Goal: Task Accomplishment & Management: Manage account settings

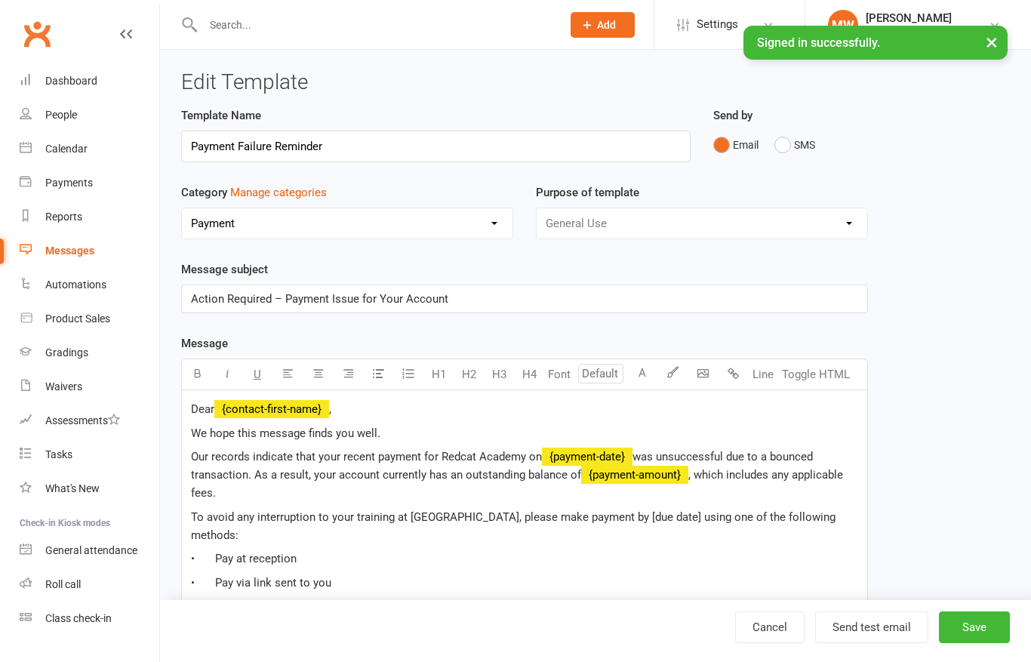
select select "19194"
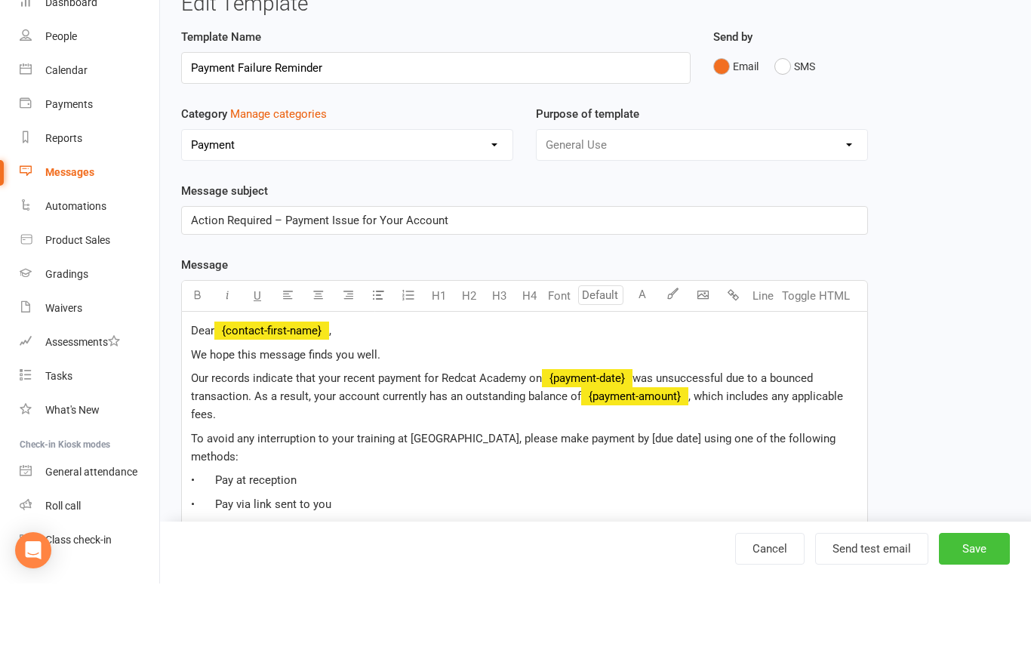
click at [971, 614] on button "Save" at bounding box center [974, 627] width 71 height 32
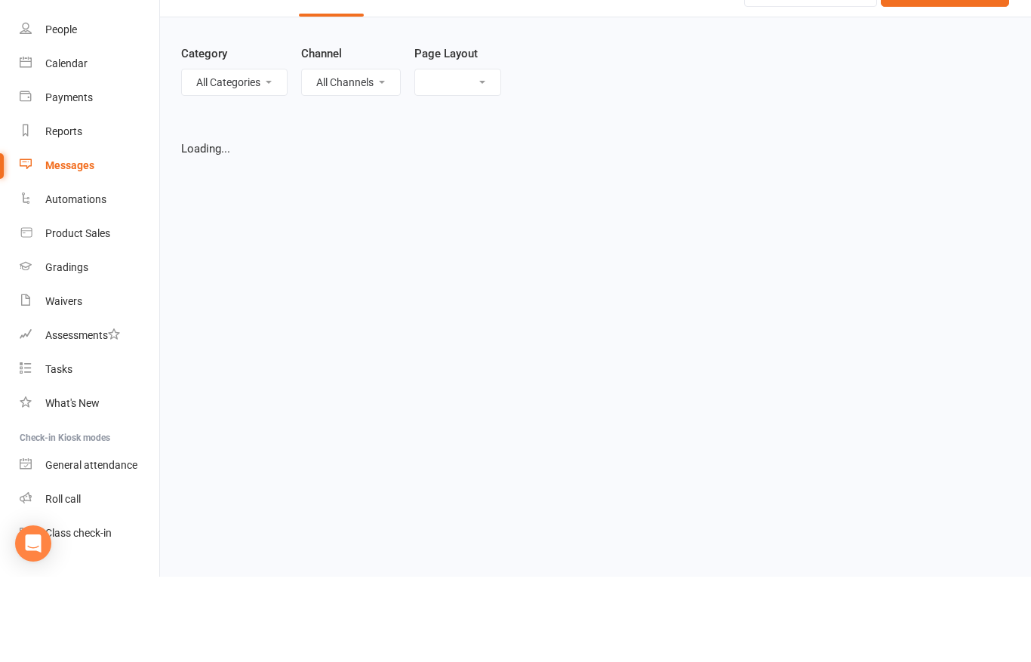
select select "grid"
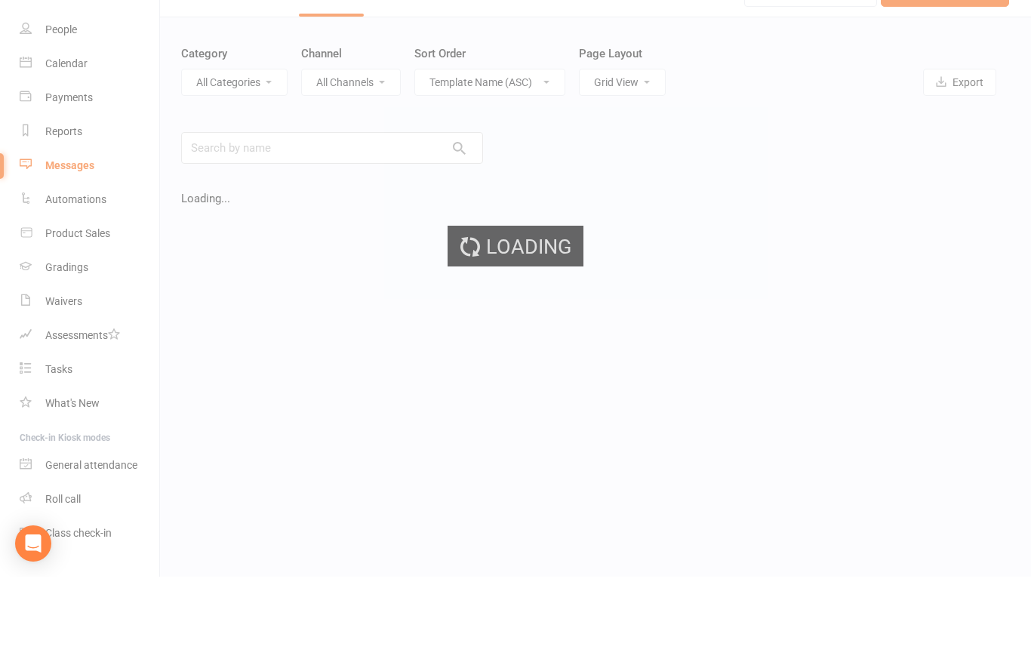
scroll to position [85, 0]
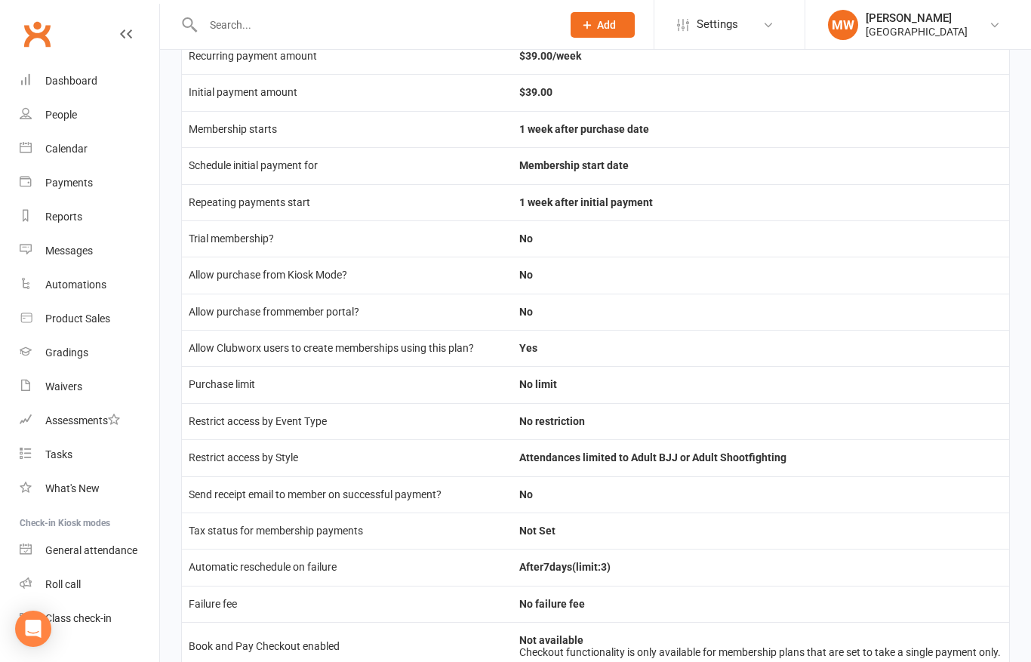
scroll to position [352, 0]
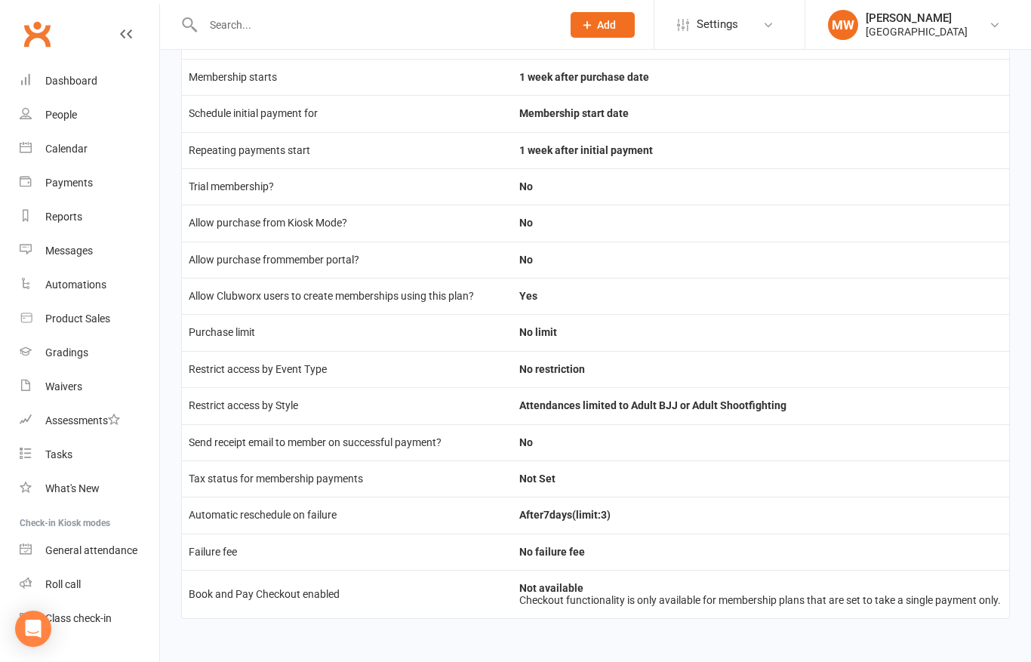
click at [358, 604] on td "Book and Pay Checkout enabled" at bounding box center [347, 594] width 331 height 48
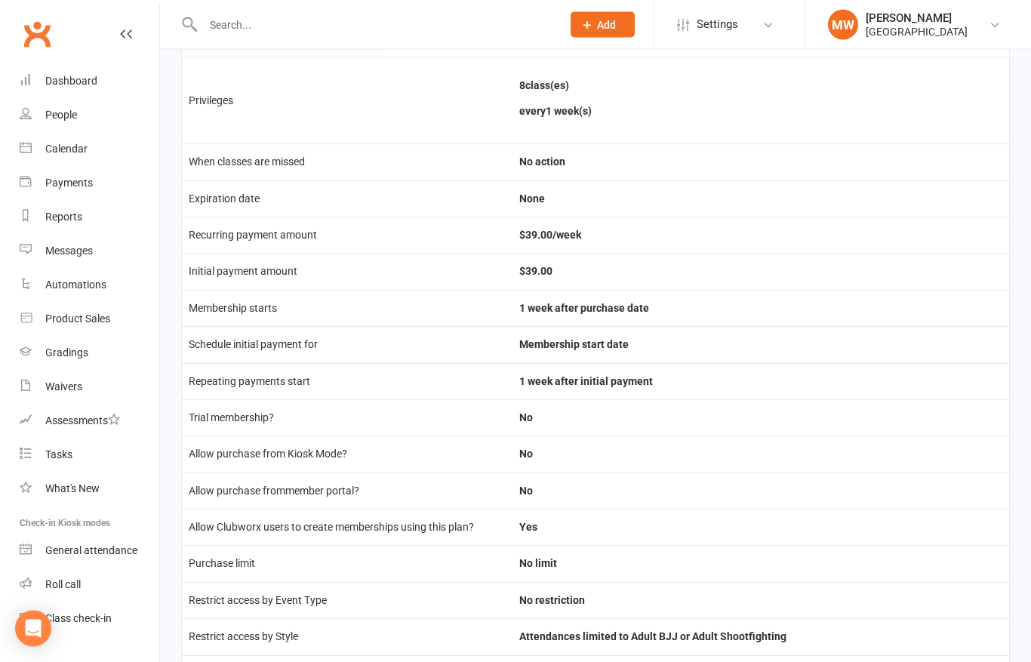
scroll to position [0, 0]
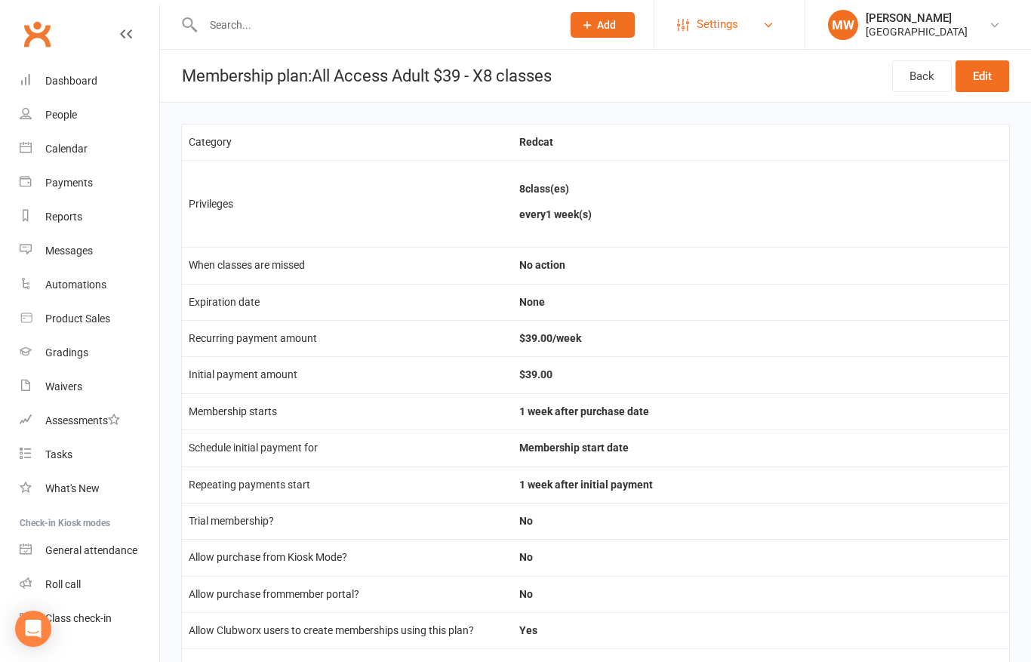
click at [774, 26] on link "Settings" at bounding box center [729, 25] width 105 height 34
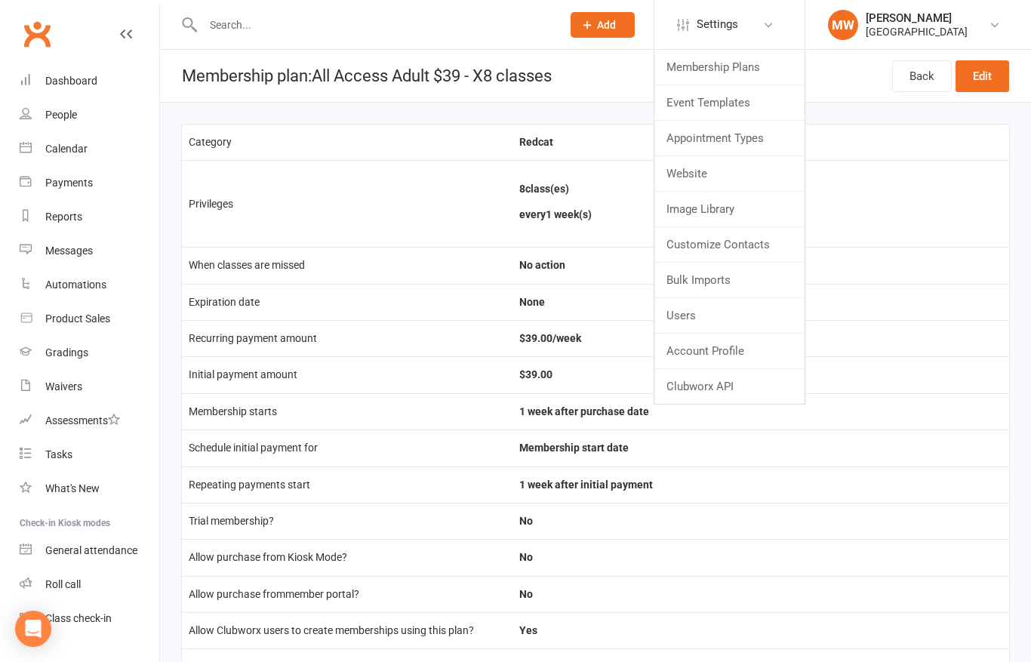
click at [721, 72] on link "Membership Plans" at bounding box center [729, 67] width 150 height 35
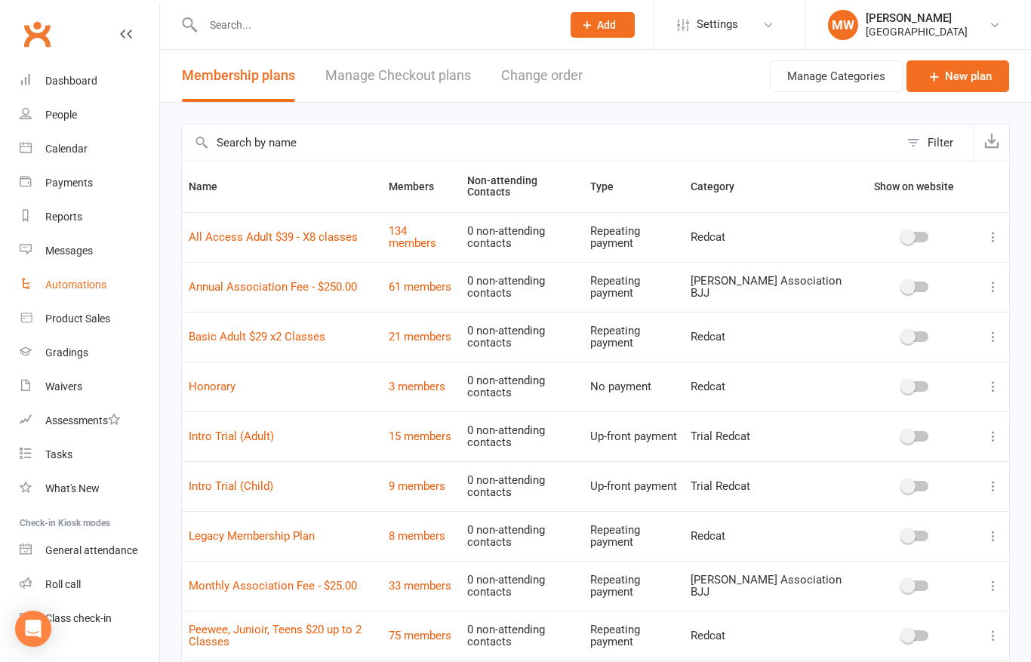
click at [85, 286] on div "Automations" at bounding box center [75, 284] width 61 height 12
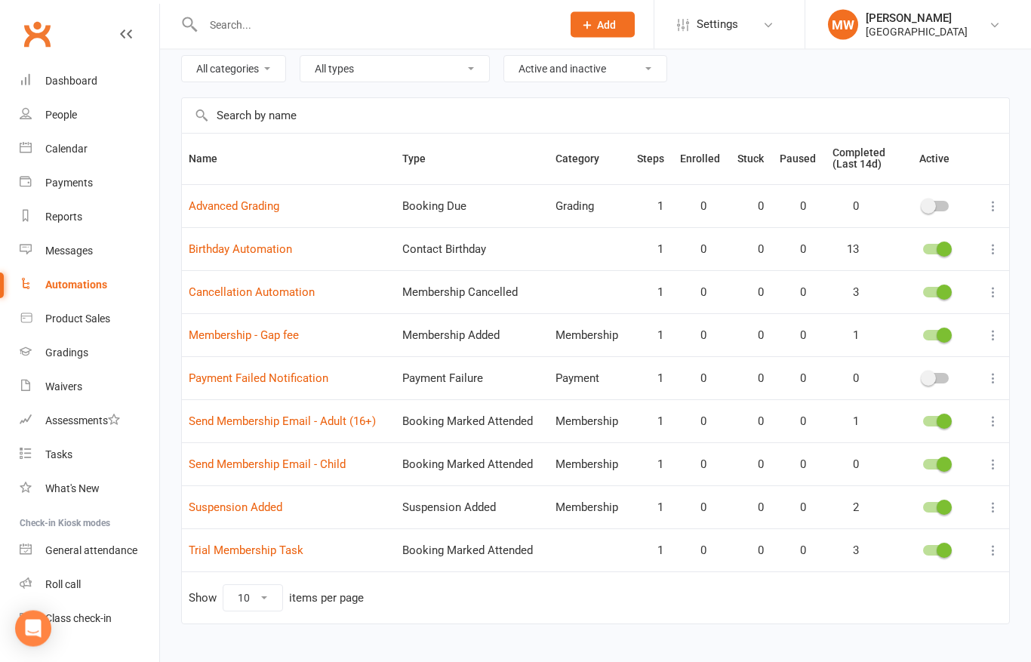
scroll to position [101, 0]
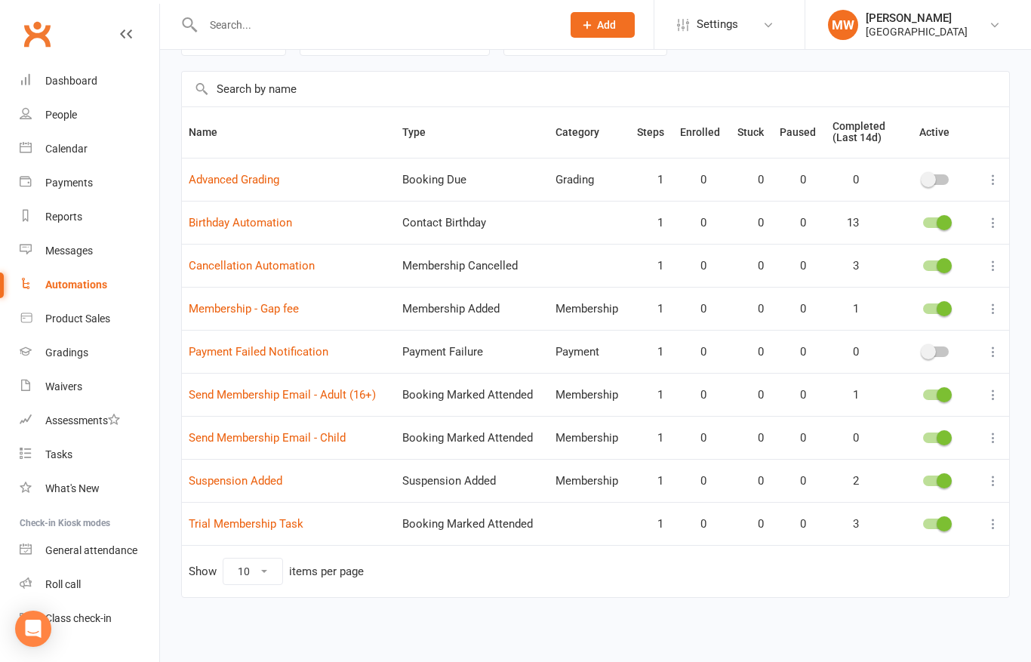
click at [284, 302] on link "Membership - Gap fee" at bounding box center [244, 309] width 110 height 14
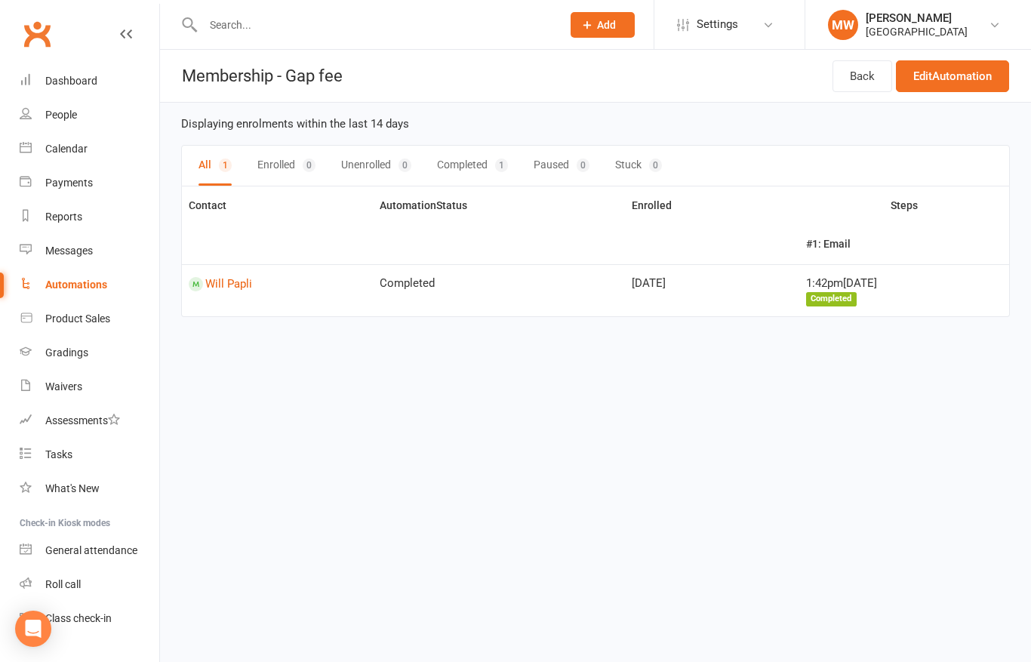
click at [934, 81] on link "Edit Automation" at bounding box center [952, 76] width 113 height 32
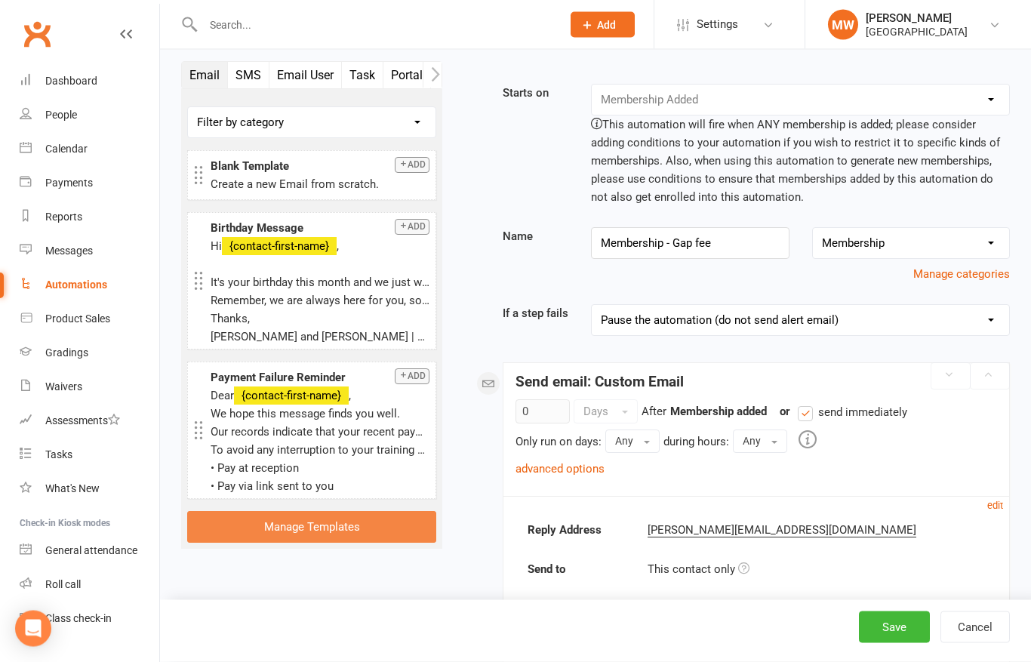
scroll to position [11, 0]
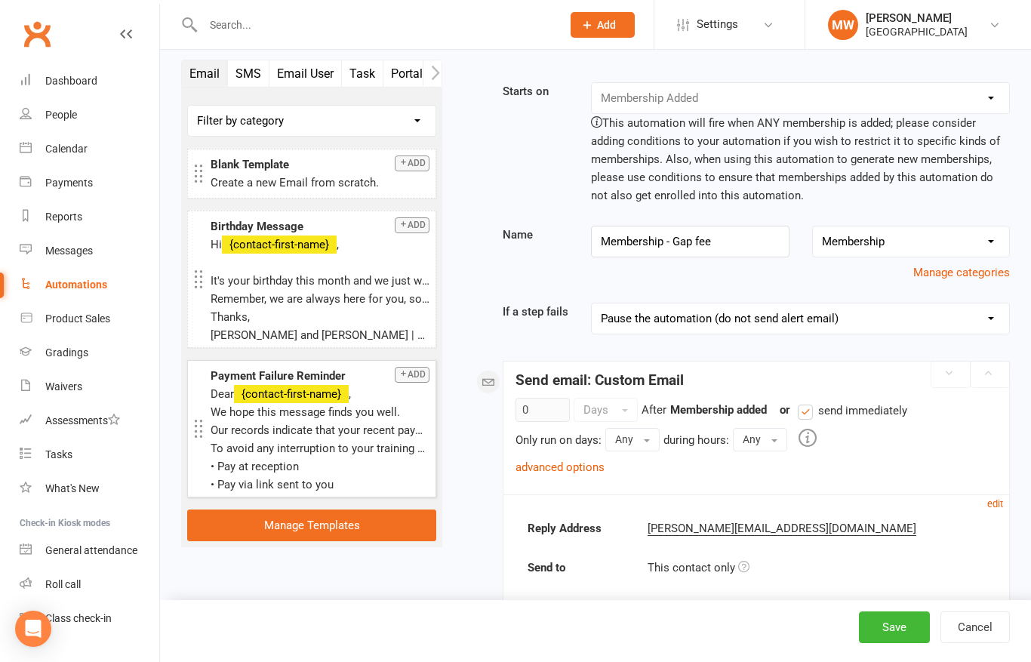
click at [331, 487] on p "• Pay via link sent to you" at bounding box center [320, 484] width 219 height 18
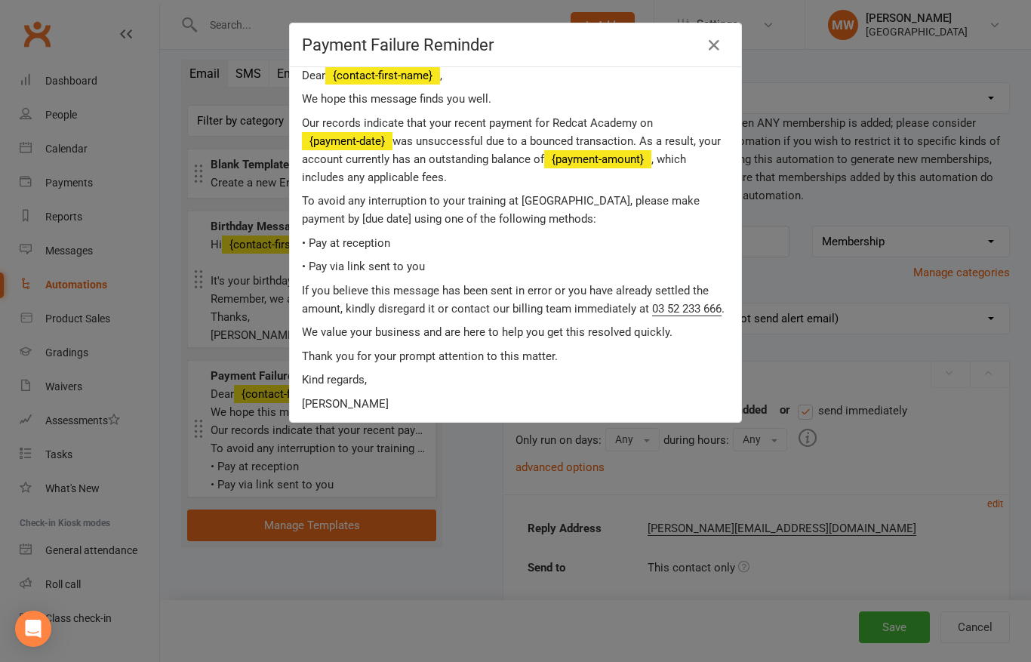
scroll to position [43, 0]
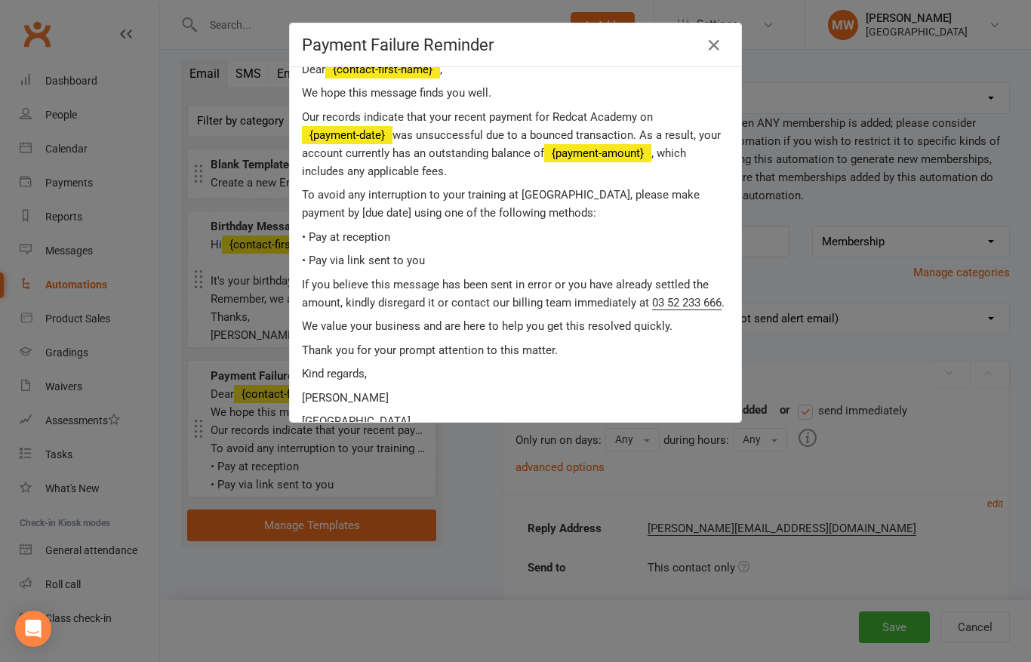
click at [426, 251] on p "• Pay via link sent to you" at bounding box center [515, 260] width 427 height 18
click at [426, 257] on p "• Pay via link sent to you" at bounding box center [515, 260] width 427 height 18
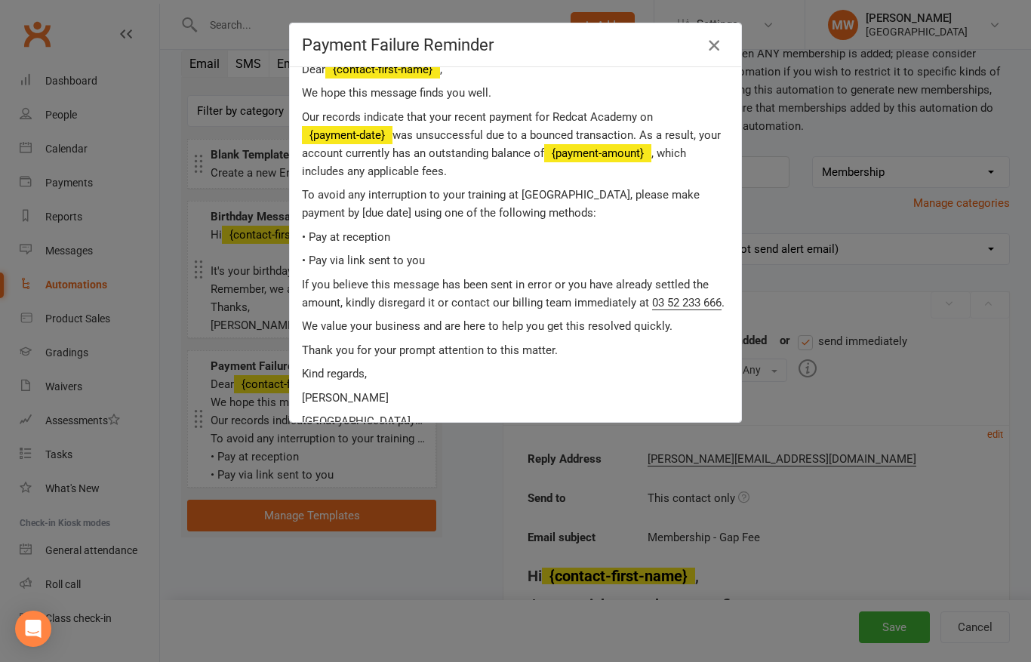
click at [708, 48] on icon "button" at bounding box center [714, 45] width 18 height 18
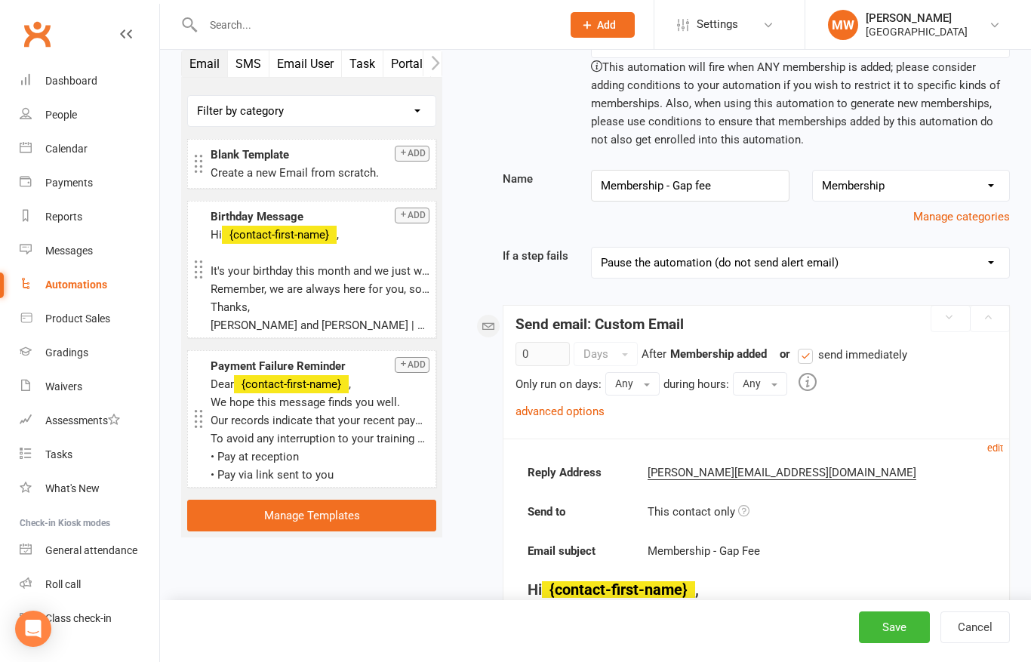
scroll to position [0, 0]
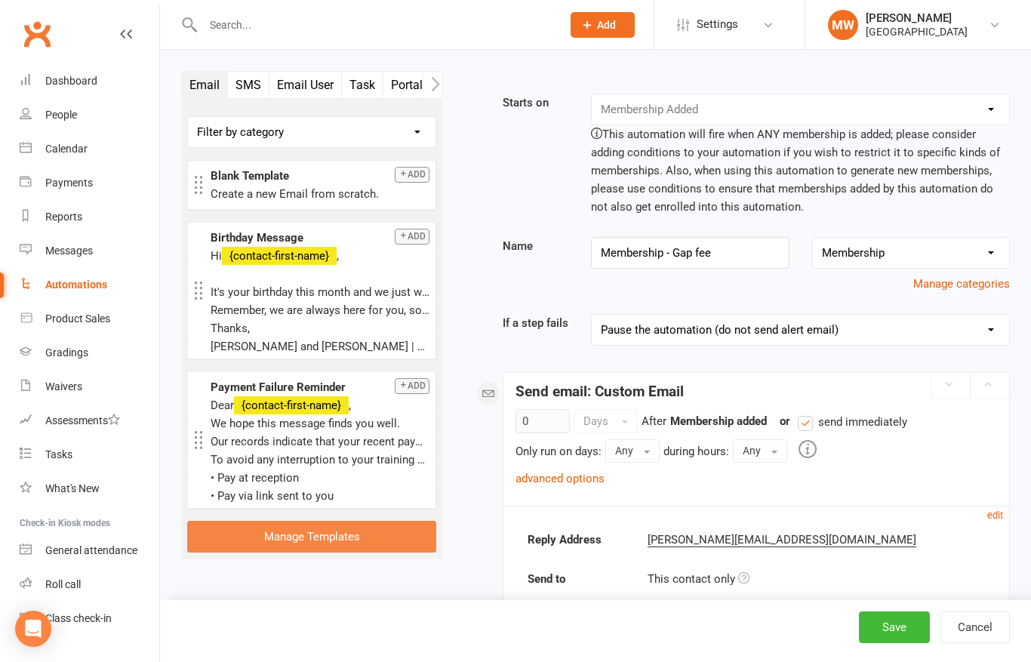
click at [285, 544] on link "Manage Templates" at bounding box center [311, 537] width 249 height 32
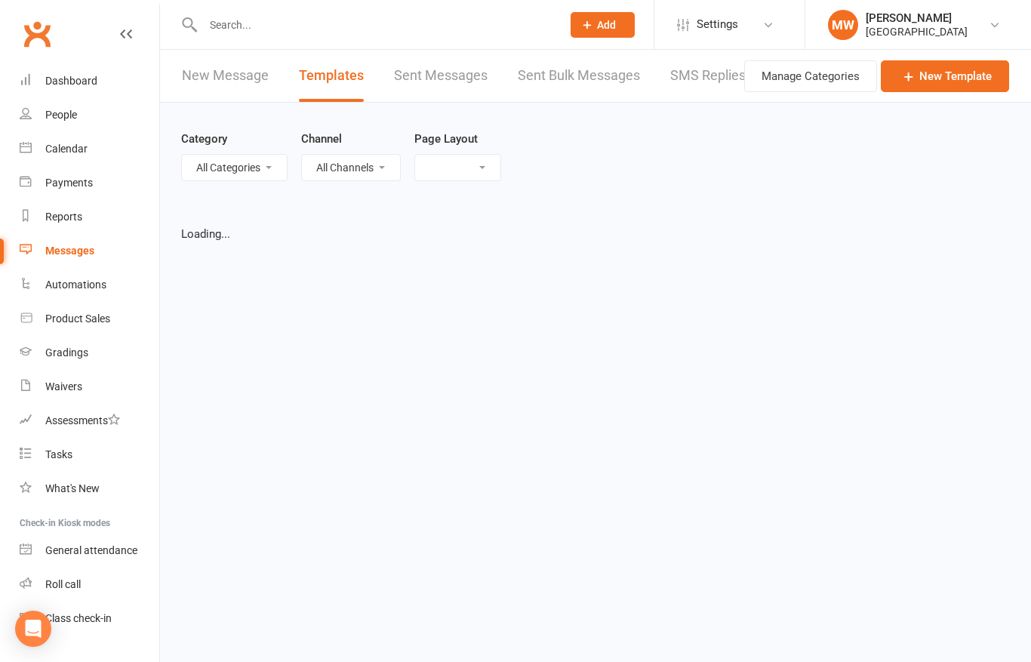
select select "grid"
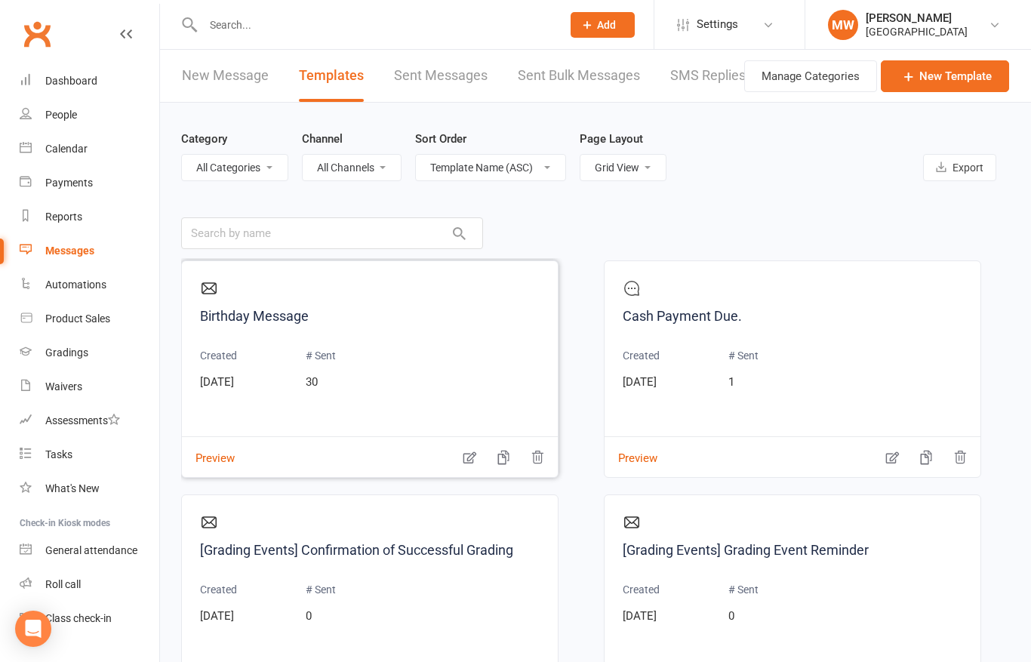
scroll to position [18, 0]
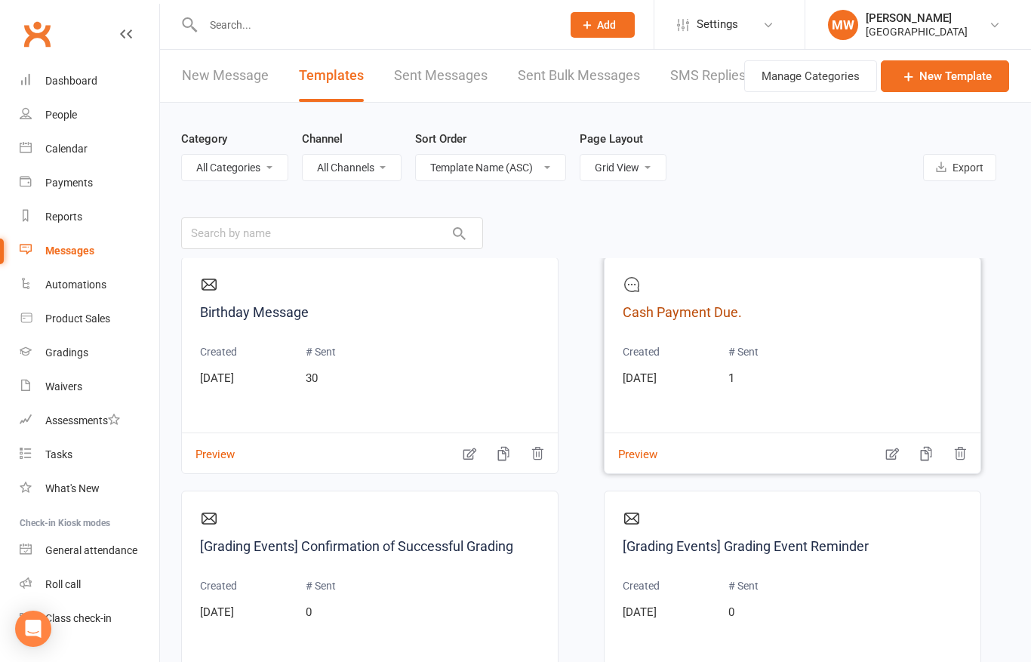
click at [668, 319] on link "Cash Payment Due." at bounding box center [793, 313] width 340 height 22
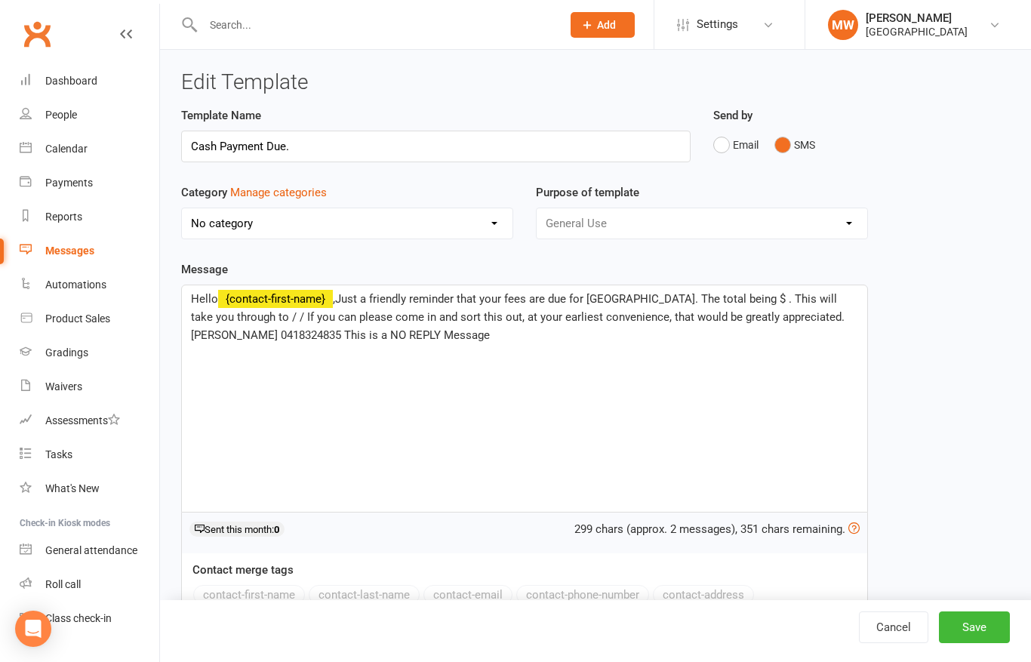
click at [125, 34] on icon at bounding box center [126, 34] width 12 height 12
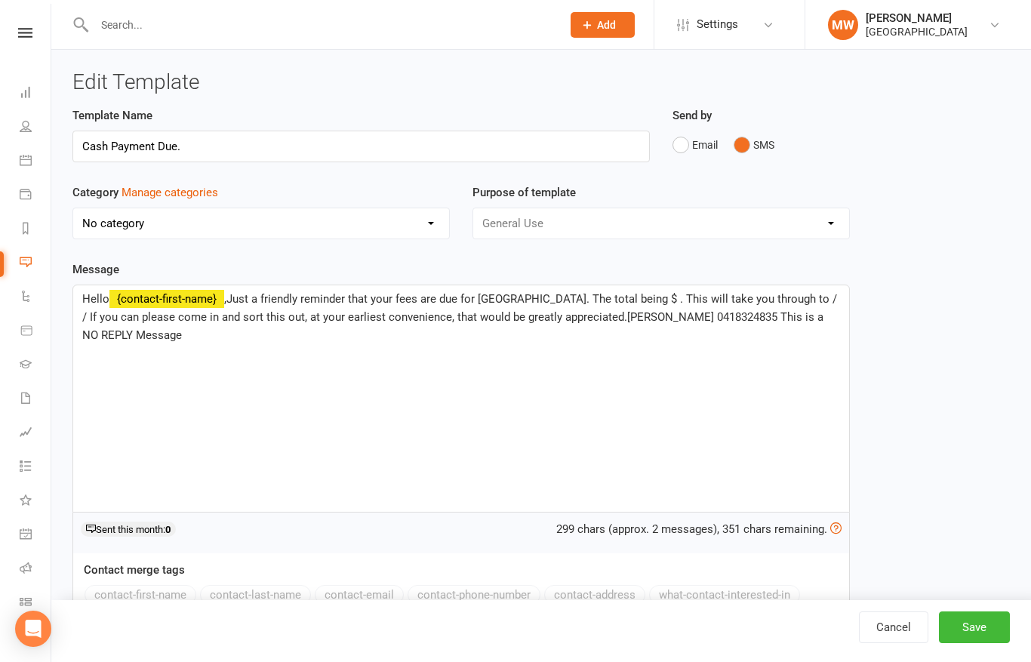
select select "grid"
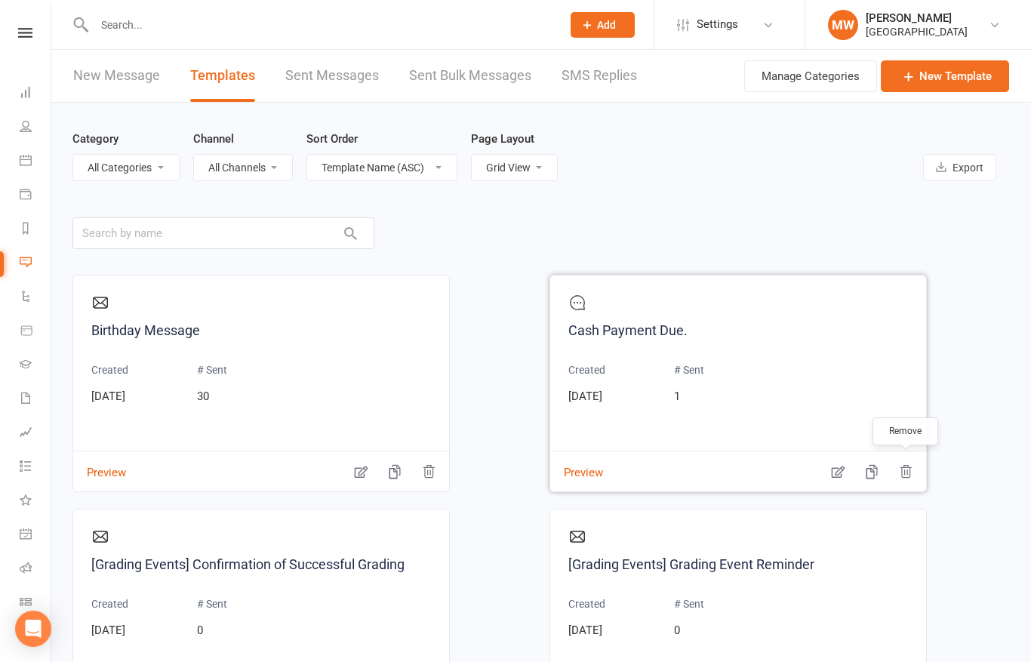
click at [906, 473] on icon "button" at bounding box center [905, 471] width 15 height 15
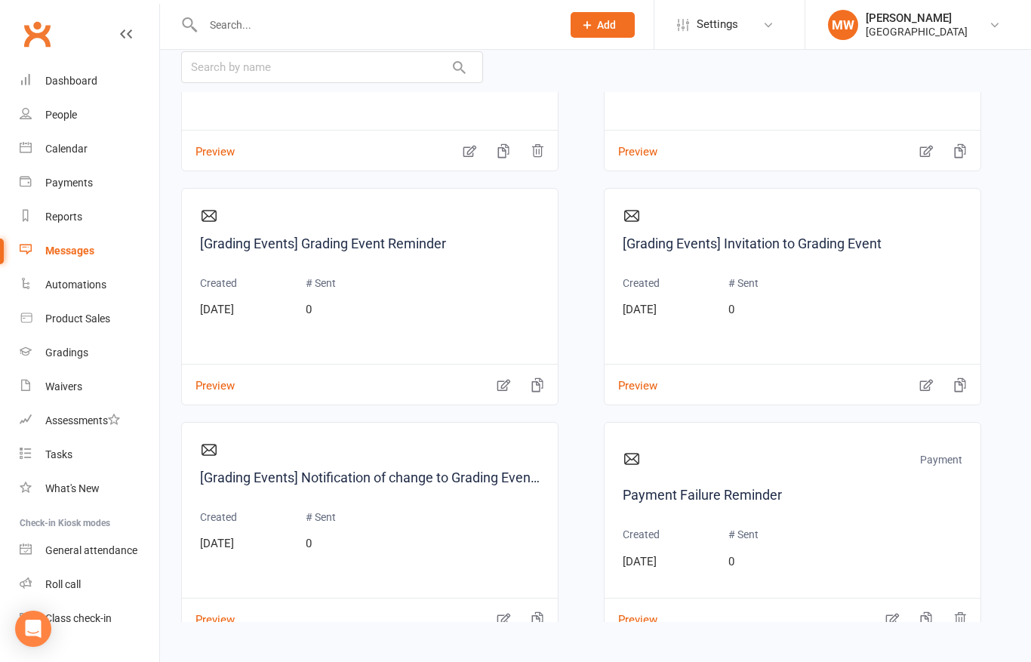
scroll to position [237, 0]
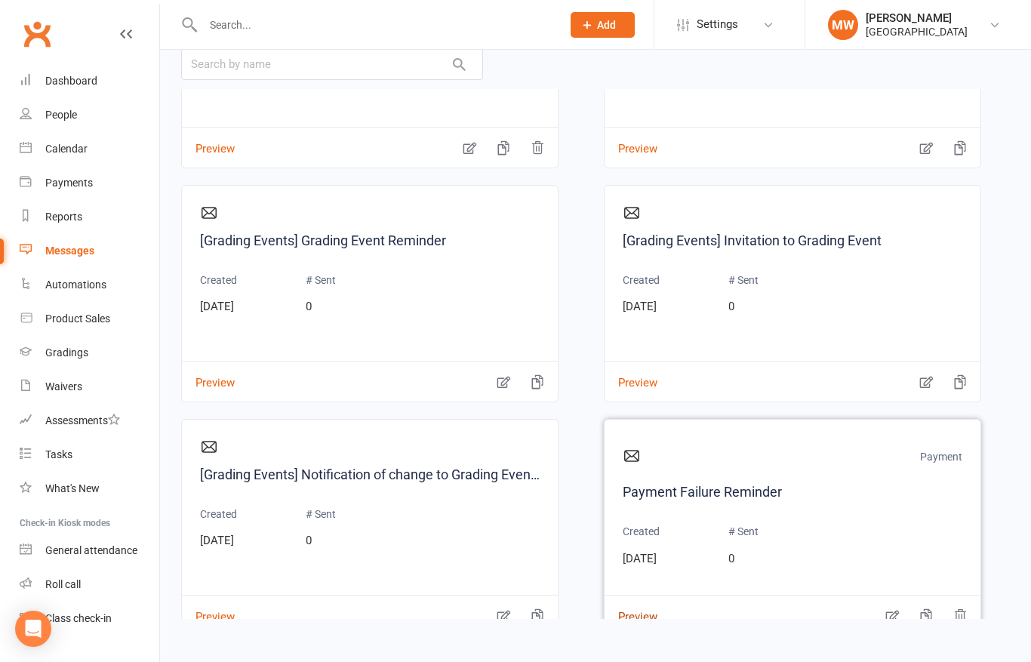
click at [643, 598] on button "Preview" at bounding box center [630, 606] width 53 height 16
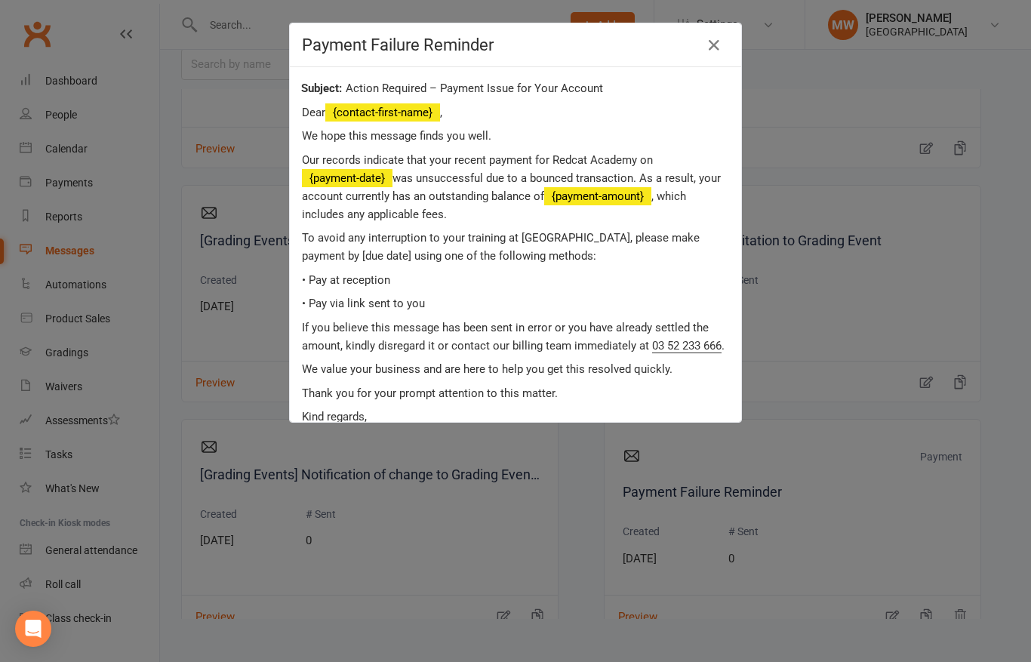
click at [429, 303] on p "• Pay via link sent to you" at bounding box center [515, 303] width 427 height 18
click at [427, 303] on p "• Pay via link sent to you" at bounding box center [515, 303] width 427 height 18
click at [781, 538] on div "Payment Failure Reminder Action Required – Payment Issue for Your Account Dear …" at bounding box center [515, 331] width 1031 height 662
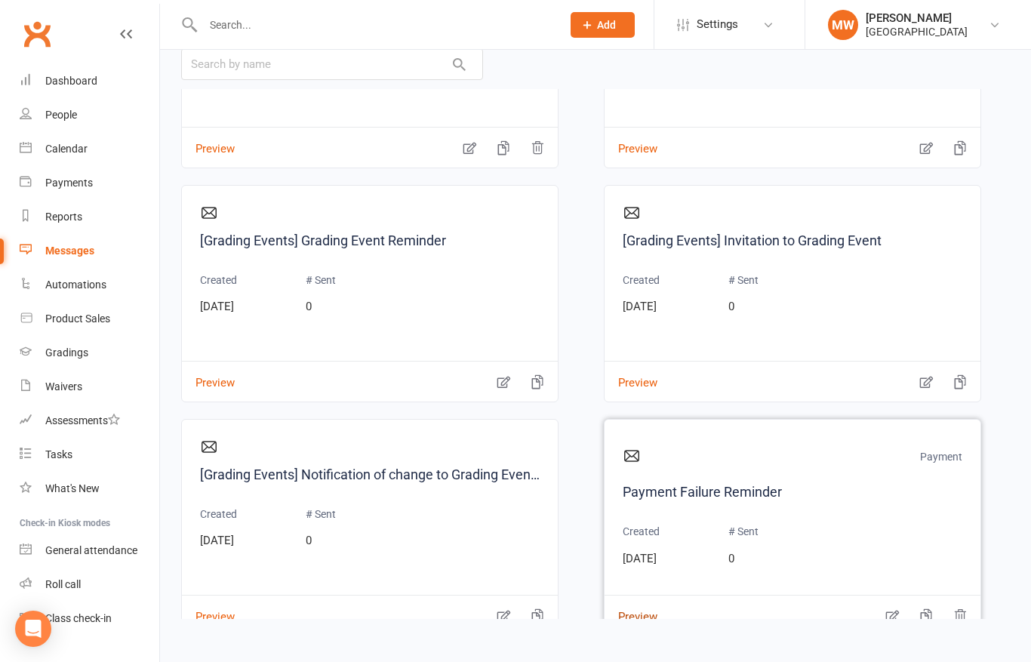
click at [638, 598] on button "Preview" at bounding box center [630, 606] width 53 height 16
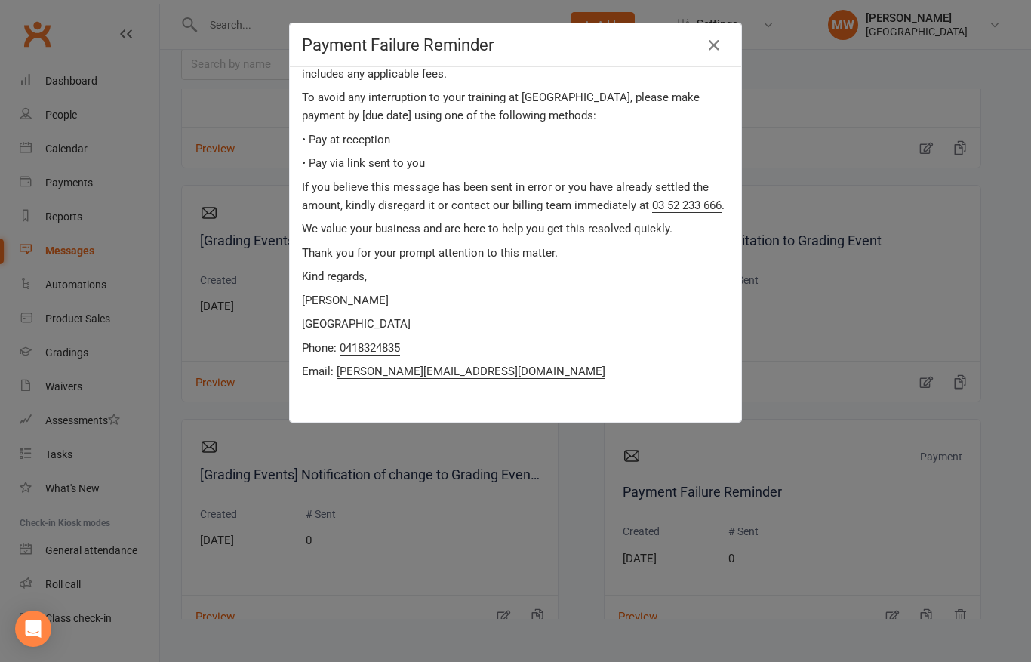
scroll to position [140, 0]
click at [893, 549] on div "Payment Failure Reminder Action Required – Payment Issue for Your Account Dear …" at bounding box center [515, 331] width 1031 height 662
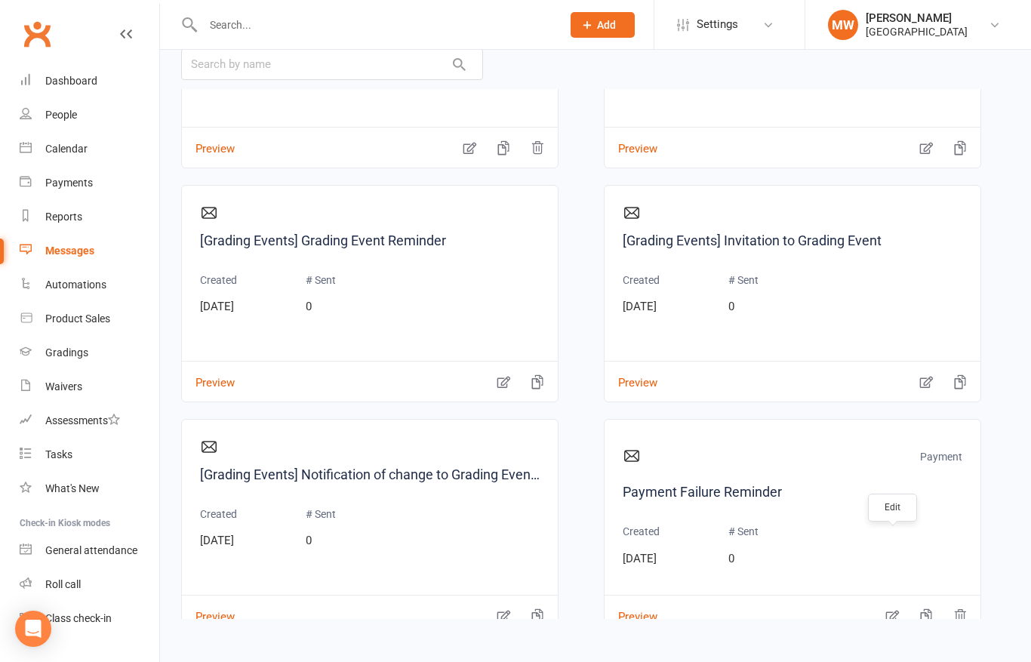
click at [893, 608] on icon "button" at bounding box center [891, 615] width 15 height 15
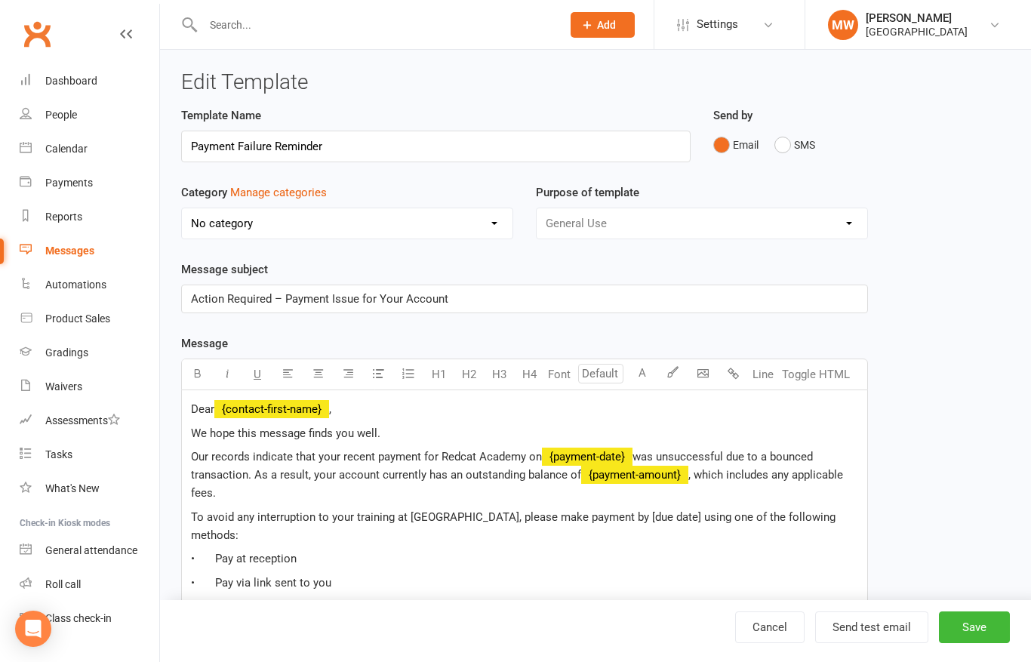
select select "19194"
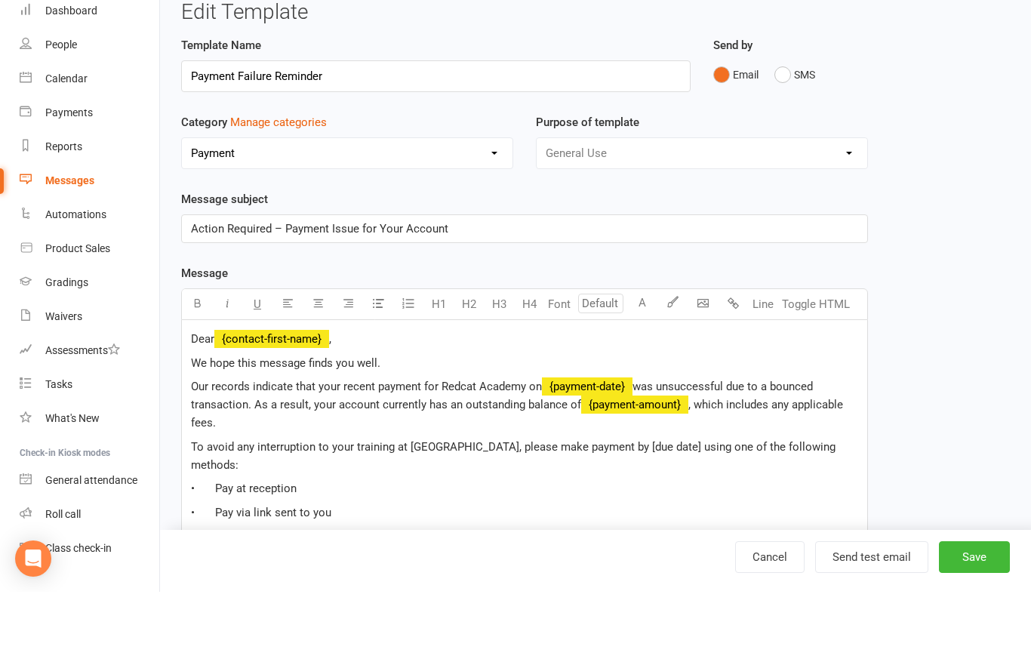
click at [339, 574] on p "• Pay via link sent to you" at bounding box center [524, 583] width 667 height 18
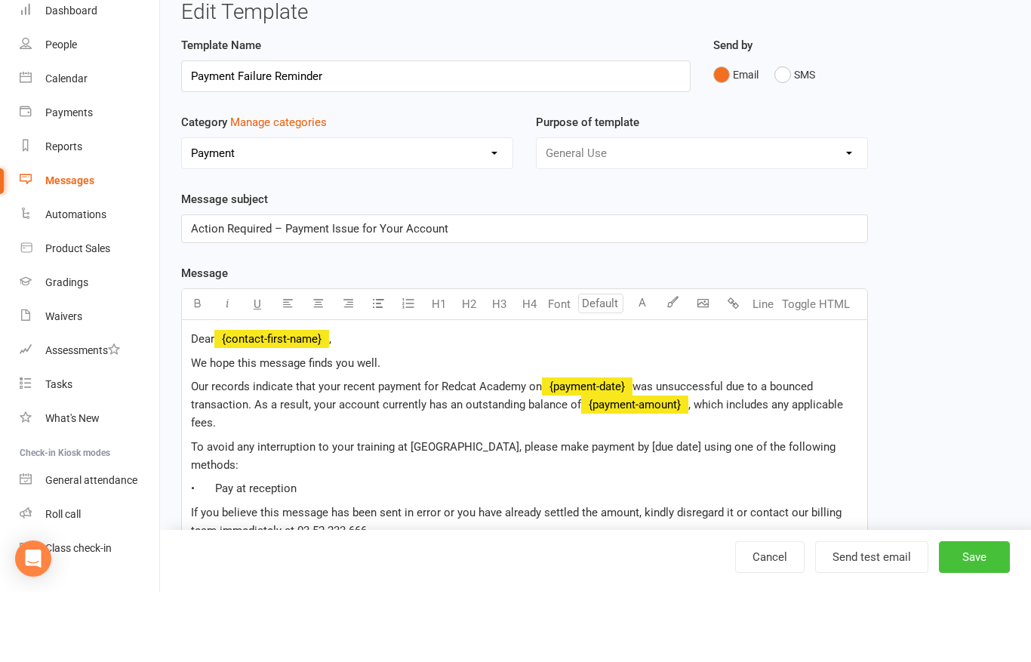
click at [980, 626] on button "Save" at bounding box center [974, 627] width 71 height 32
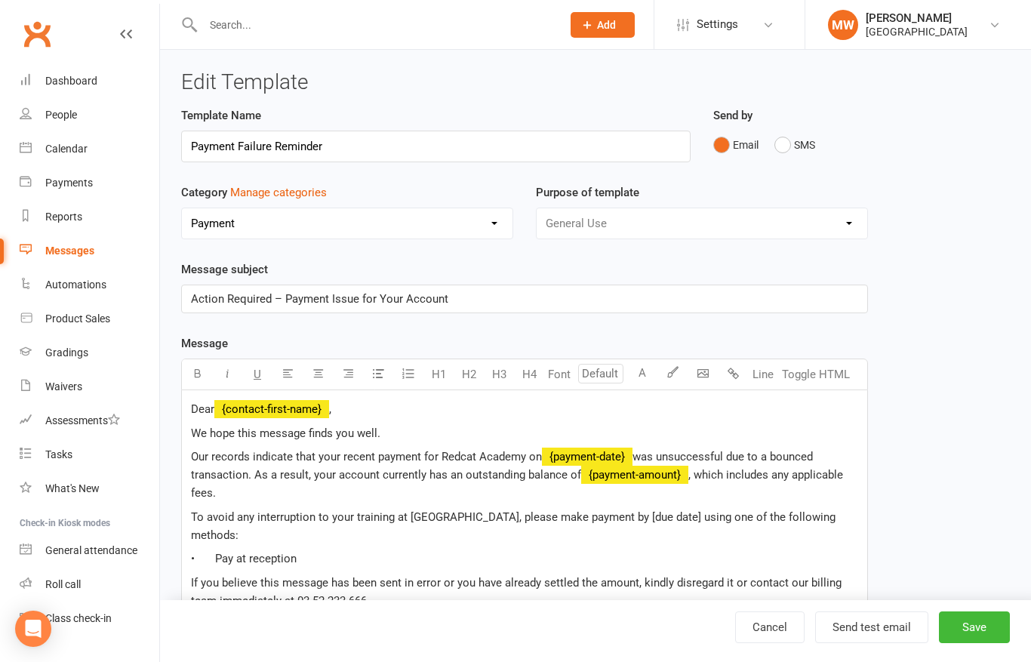
select select "grid"
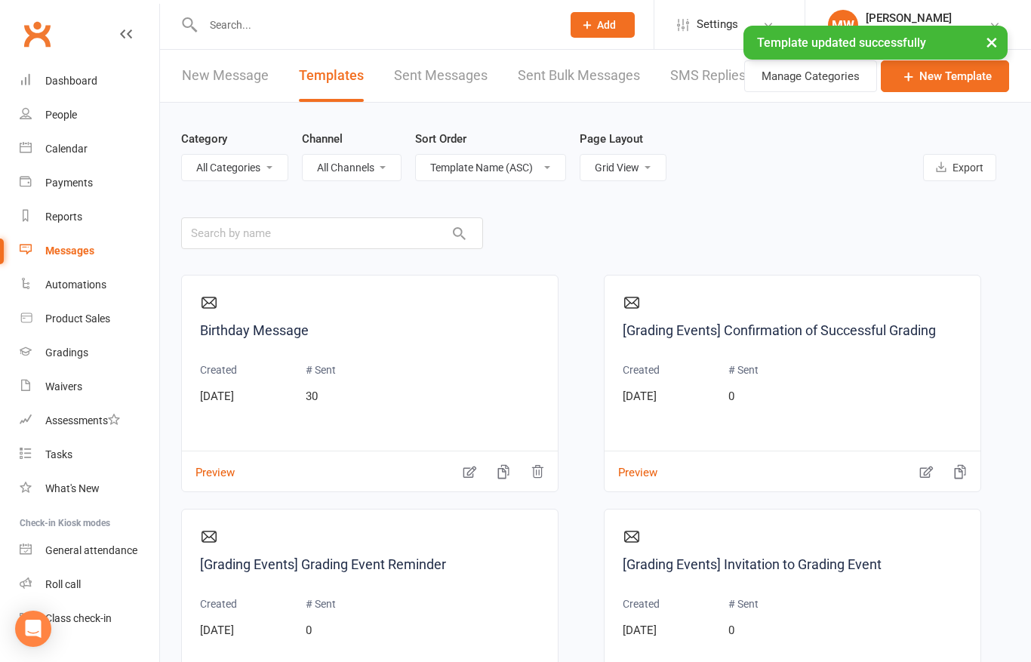
click at [71, 115] on div "People" at bounding box center [61, 115] width 32 height 12
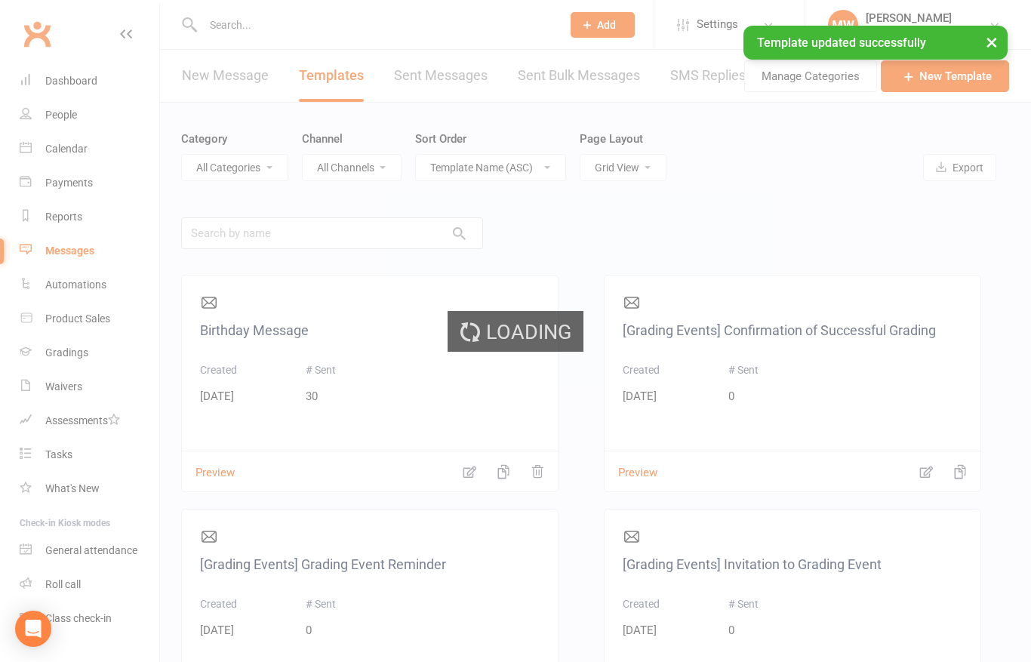
select select "100"
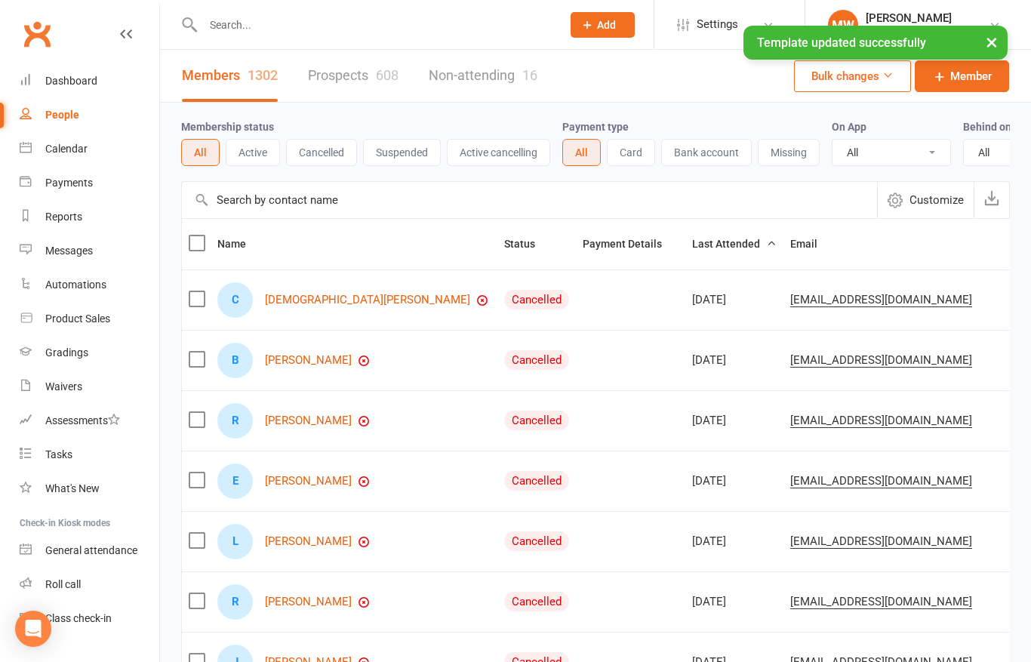
click at [229, 45] on div at bounding box center [366, 24] width 370 height 49
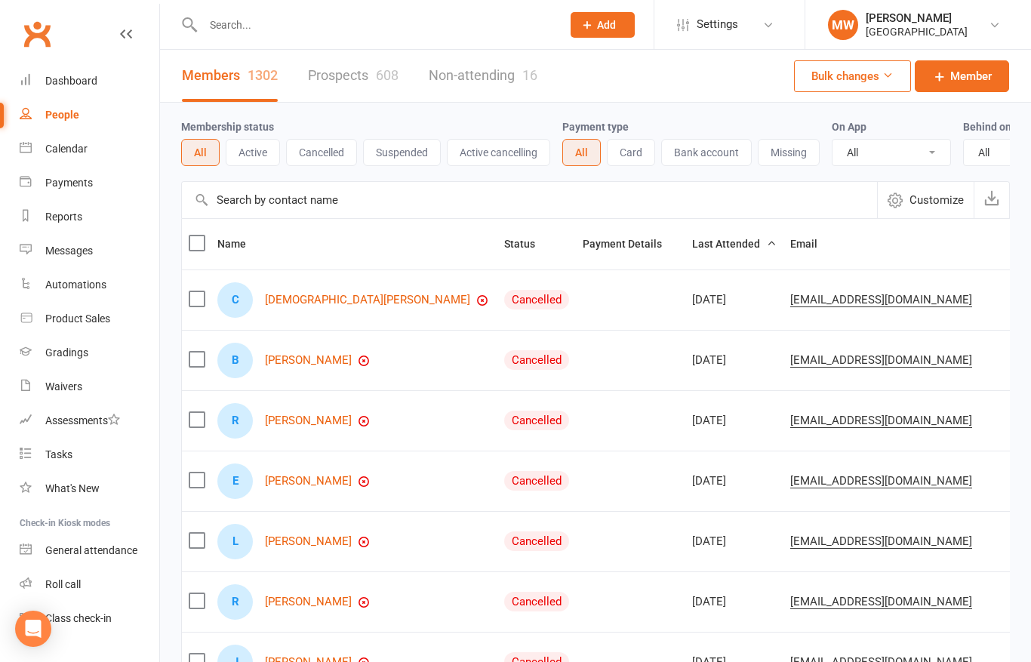
click at [224, 32] on input "text" at bounding box center [374, 24] width 352 height 21
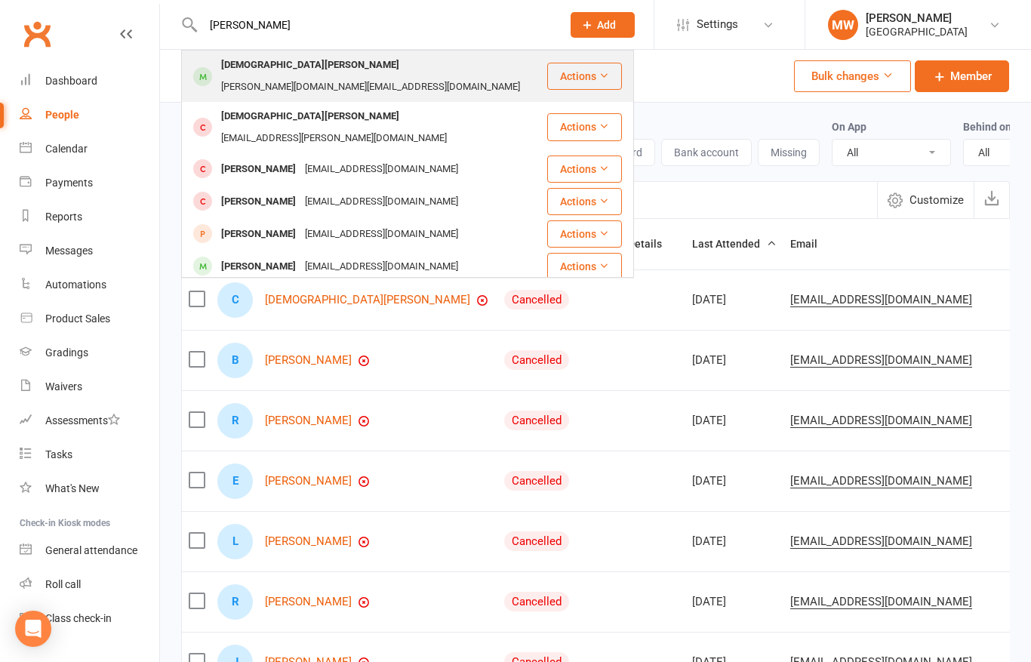
type input "[PERSON_NAME]"
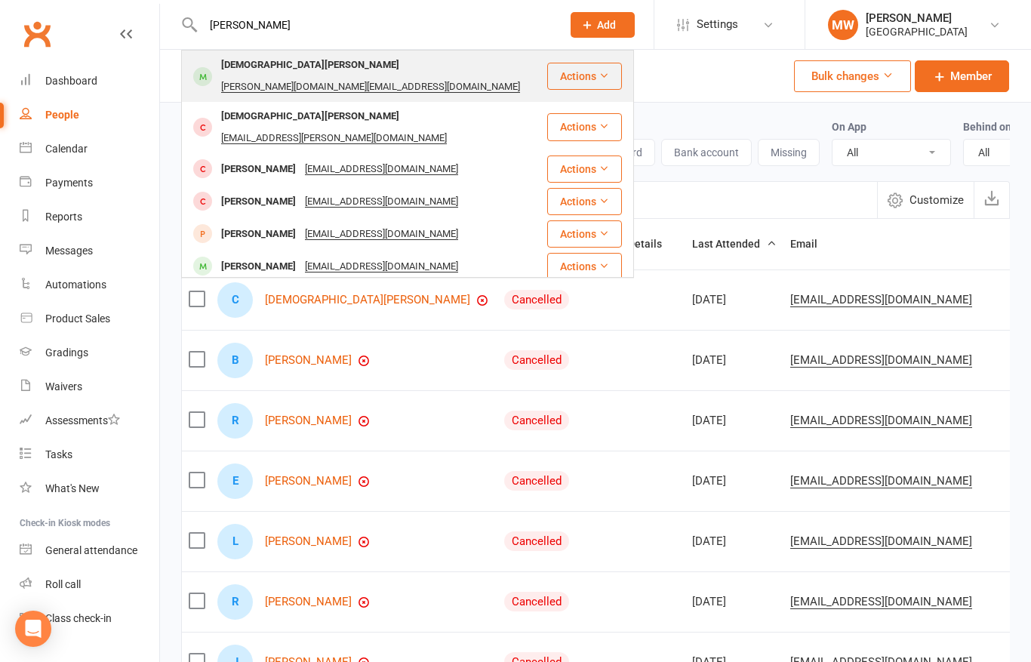
click at [269, 76] on div "[DEMOGRAPHIC_DATA][PERSON_NAME]" at bounding box center [310, 65] width 187 height 22
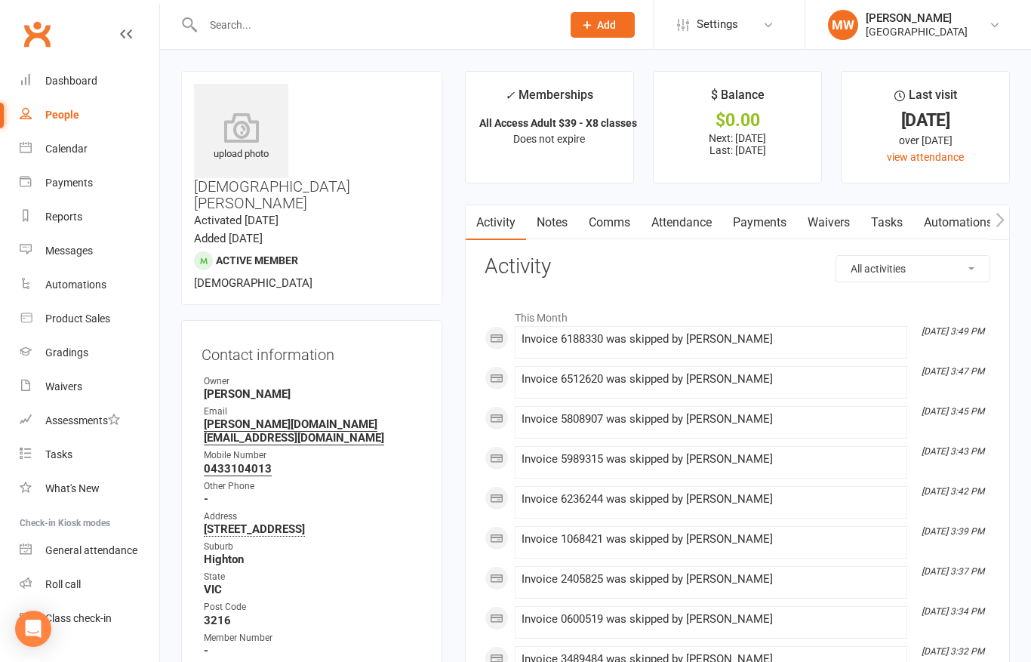
click at [762, 223] on link "Payments" at bounding box center [759, 222] width 75 height 35
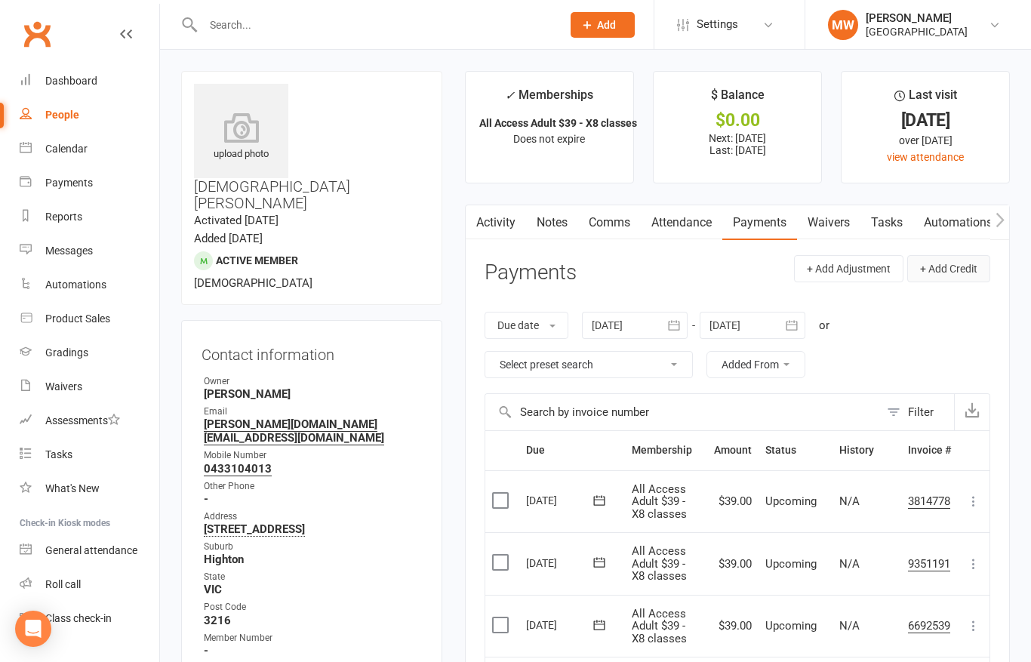
click at [937, 275] on button "+ Add Credit" at bounding box center [948, 268] width 83 height 27
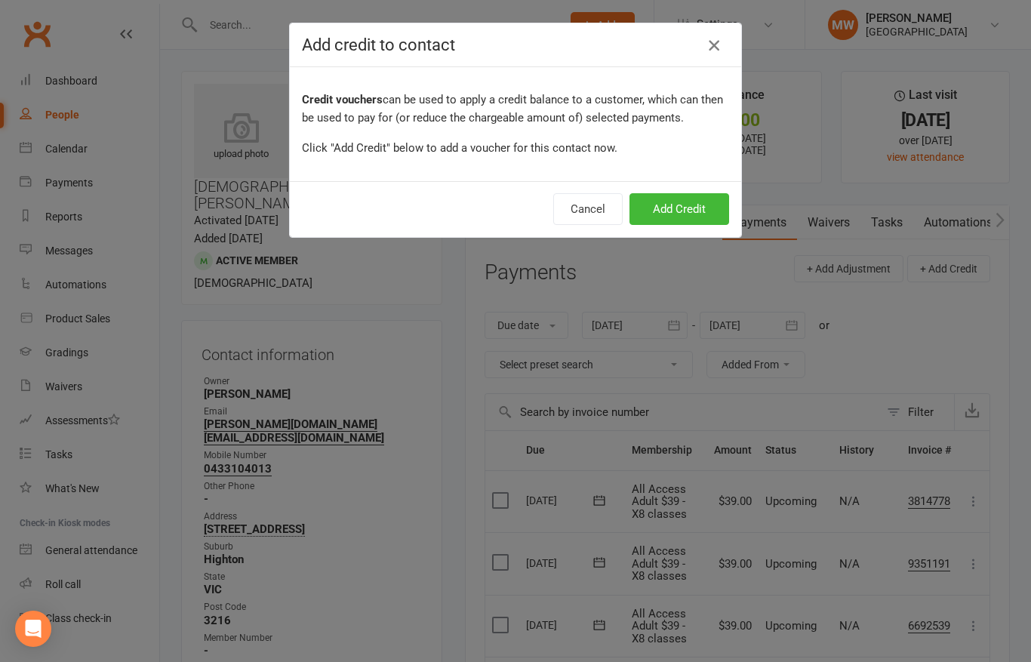
click at [713, 49] on icon "button" at bounding box center [714, 45] width 18 height 18
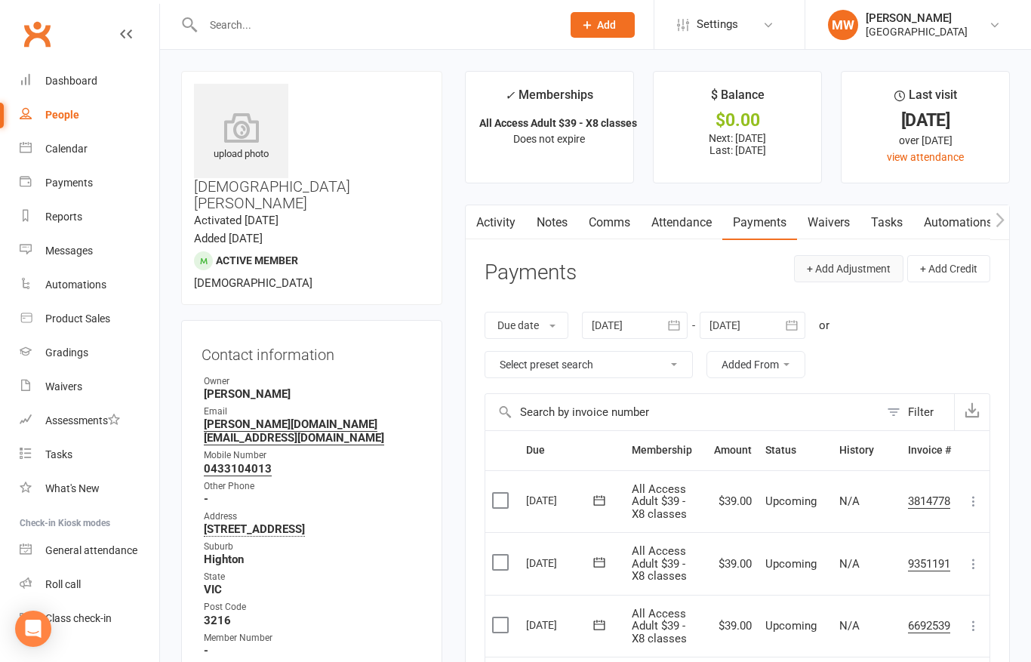
click at [850, 275] on button "+ Add Adjustment" at bounding box center [848, 268] width 109 height 27
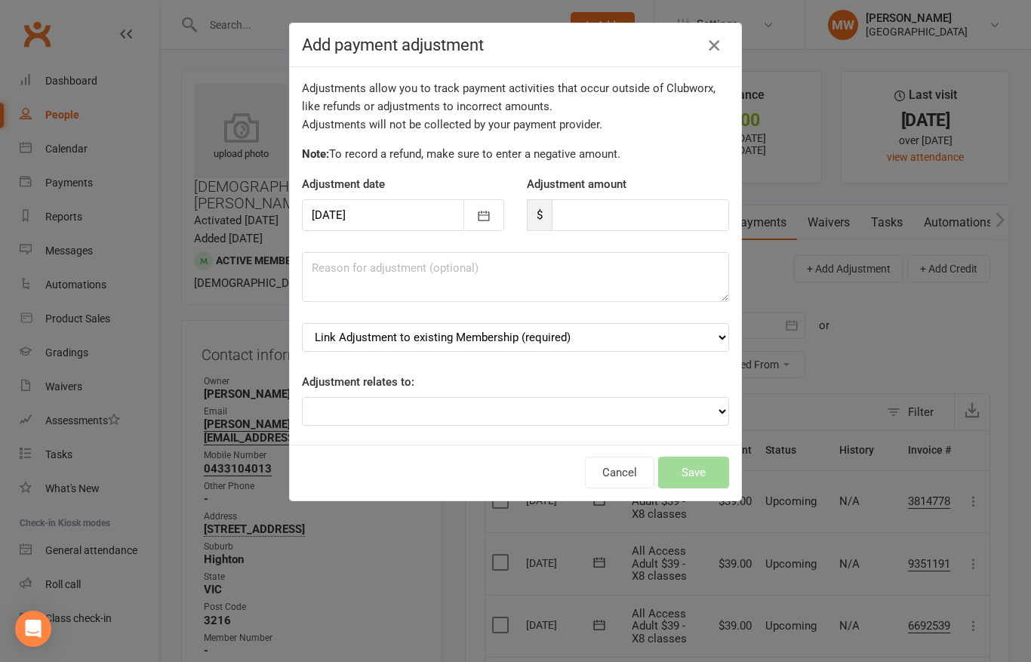
click at [710, 42] on icon "button" at bounding box center [714, 45] width 18 height 18
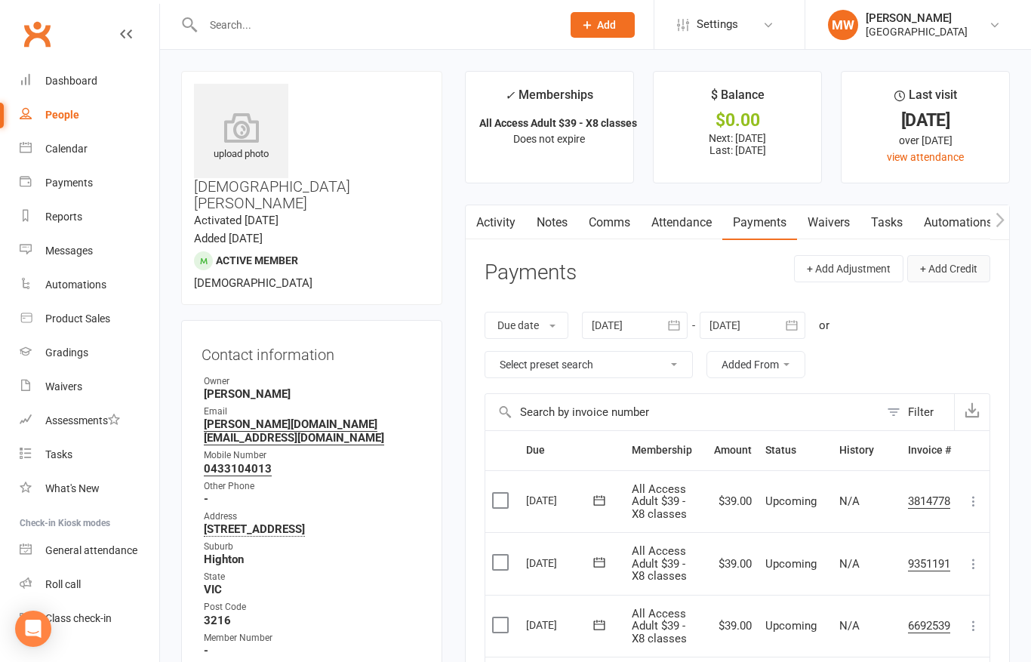
click at [951, 269] on button "+ Add Credit" at bounding box center [948, 268] width 83 height 27
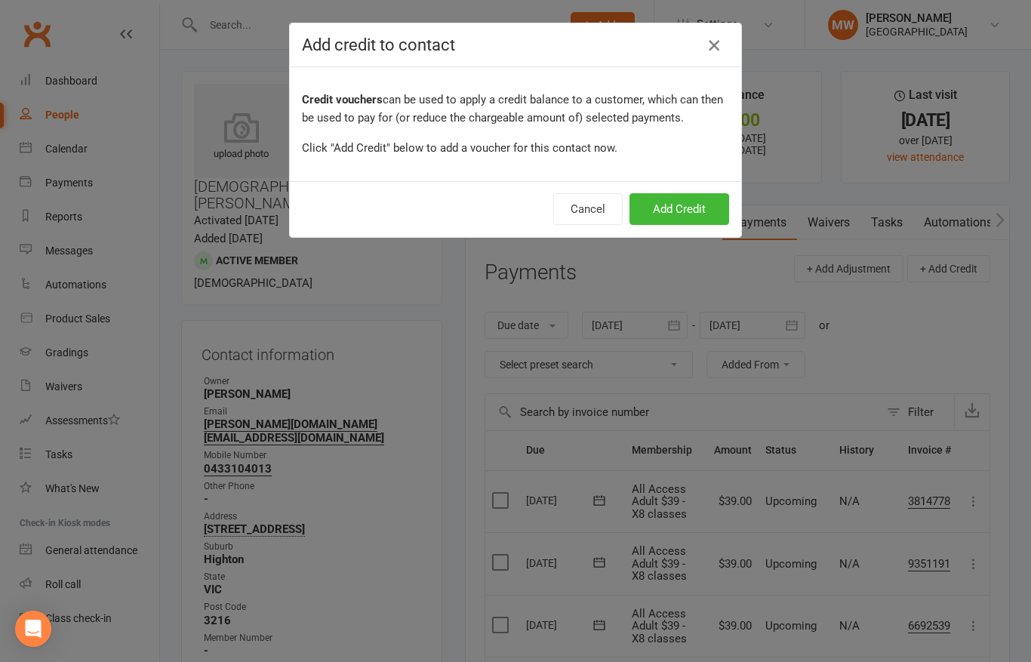
click at [713, 48] on icon "button" at bounding box center [714, 45] width 18 height 18
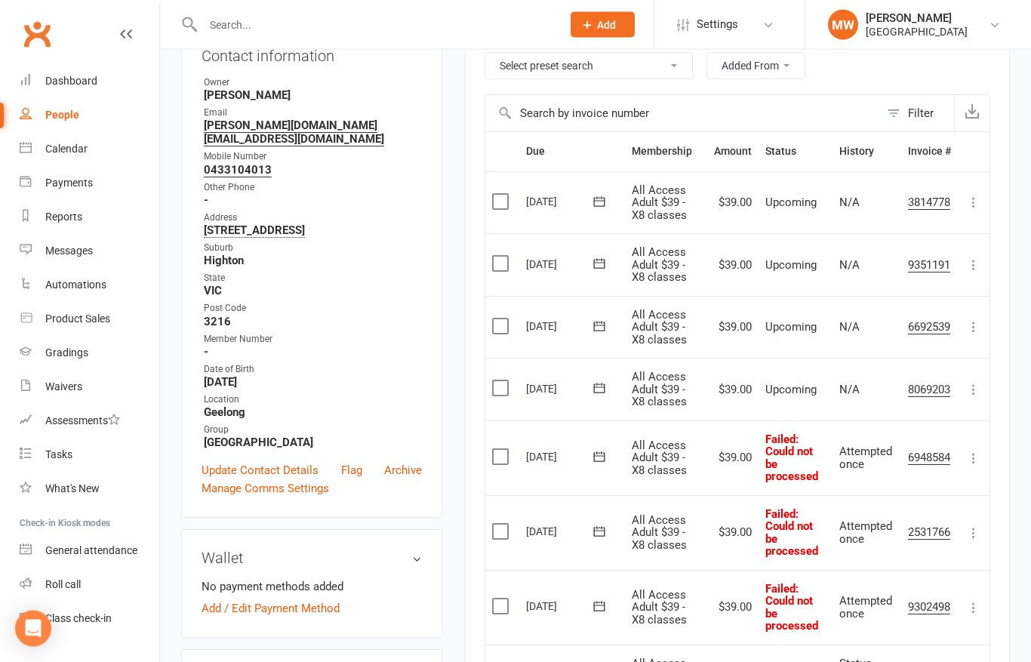
scroll to position [299, 0]
click at [503, 200] on label at bounding box center [502, 201] width 20 height 15
click at [502, 194] on input "checkbox" at bounding box center [497, 194] width 10 height 0
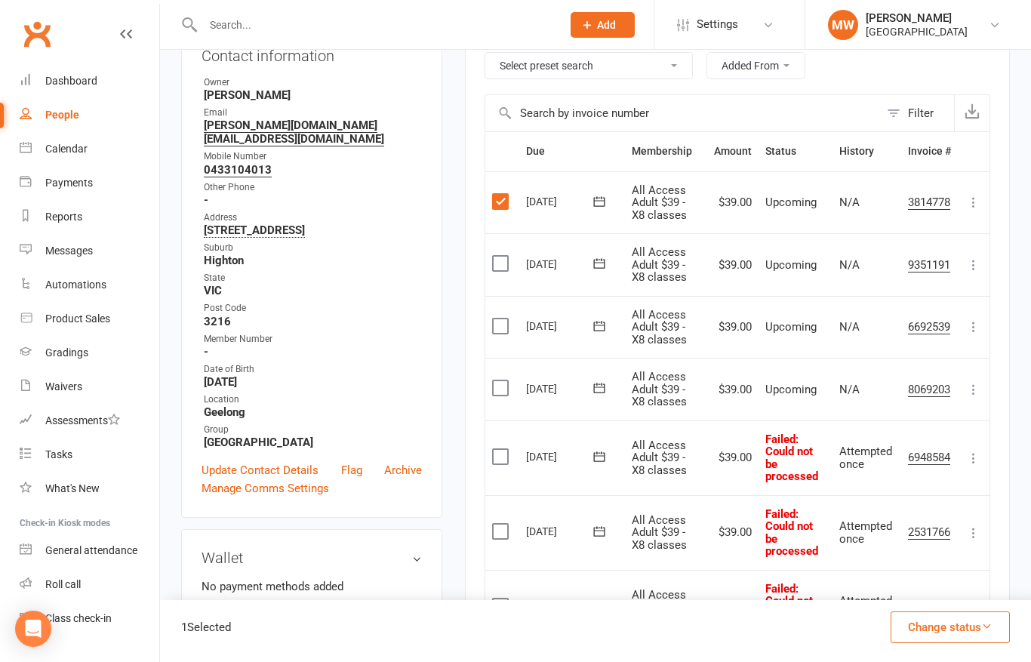
click at [971, 201] on icon at bounding box center [973, 202] width 15 height 15
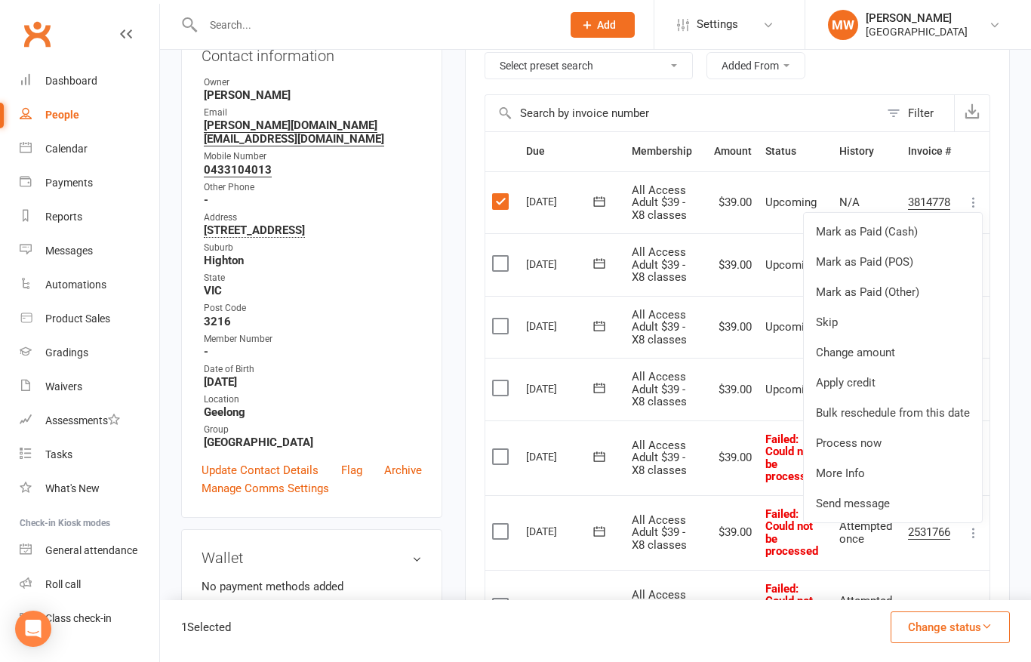
click at [506, 199] on label at bounding box center [502, 201] width 20 height 15
click at [502, 194] on input "checkbox" at bounding box center [497, 194] width 10 height 0
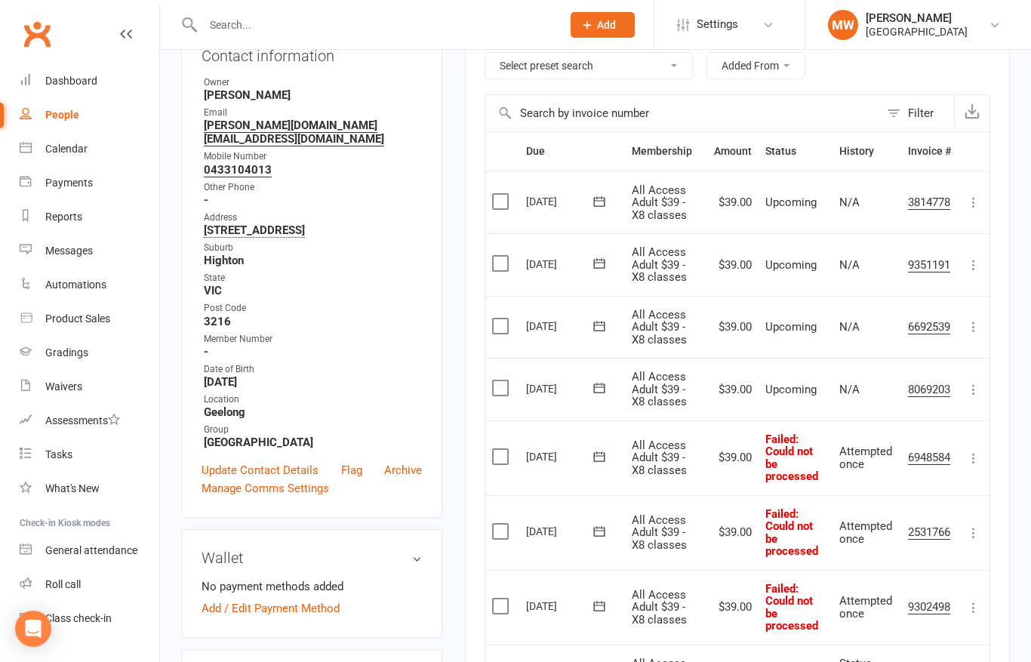
click at [974, 200] on icon at bounding box center [973, 202] width 15 height 15
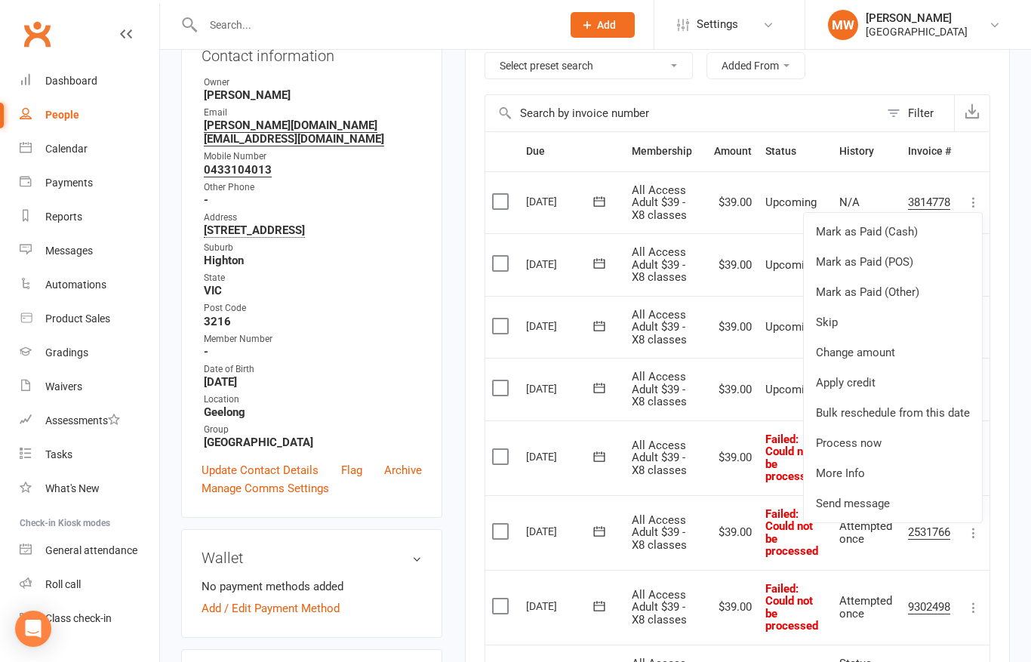
click at [989, 189] on td "Mark as Paid (Cash) [PERSON_NAME] as Paid (POS) Mark as Paid (Other) Skip Chang…" at bounding box center [974, 202] width 32 height 63
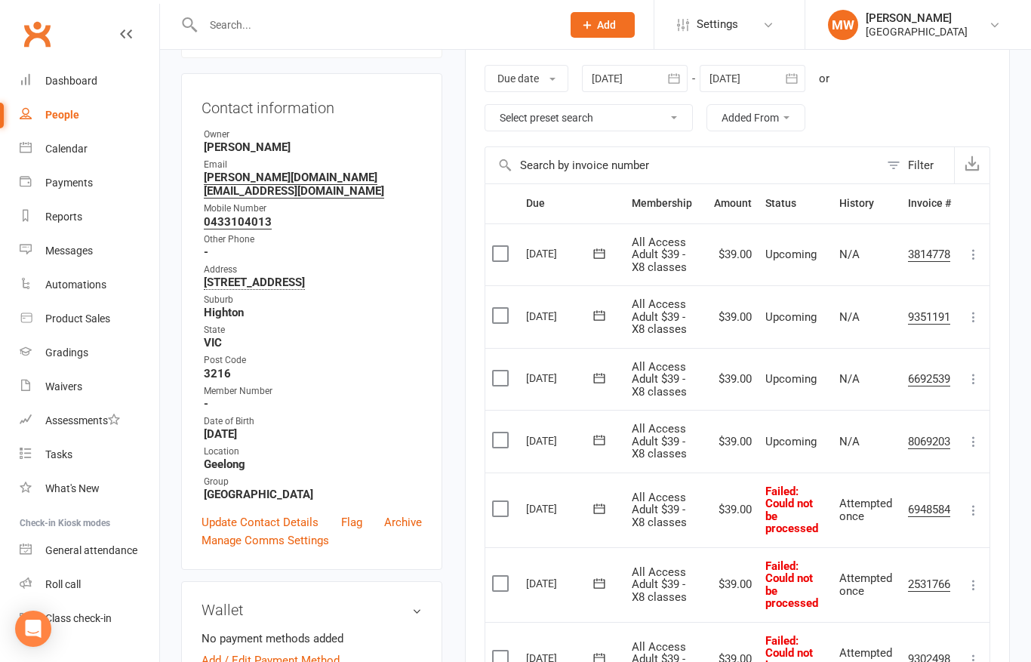
scroll to position [0, 0]
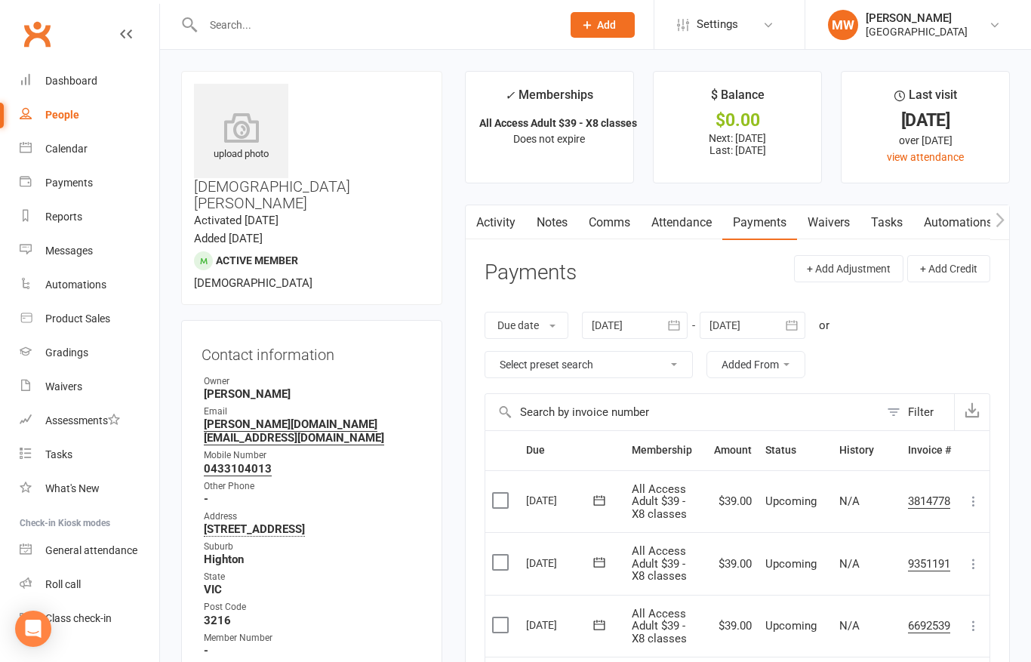
click at [241, 23] on input "text" at bounding box center [374, 24] width 352 height 21
click at [71, 221] on div "Reports" at bounding box center [63, 217] width 37 height 12
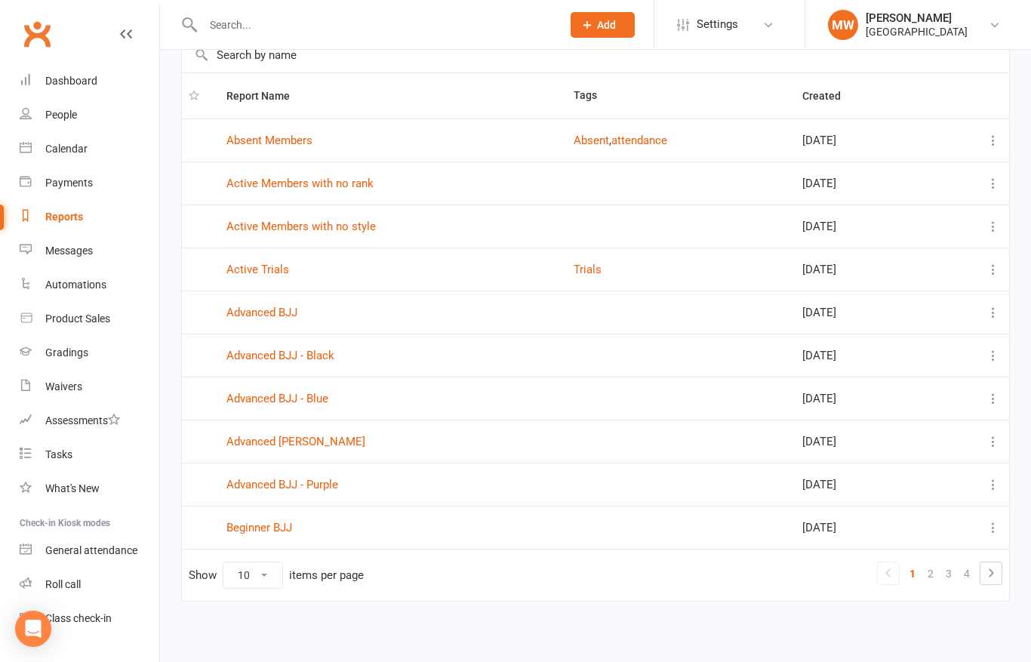
scroll to position [103, 0]
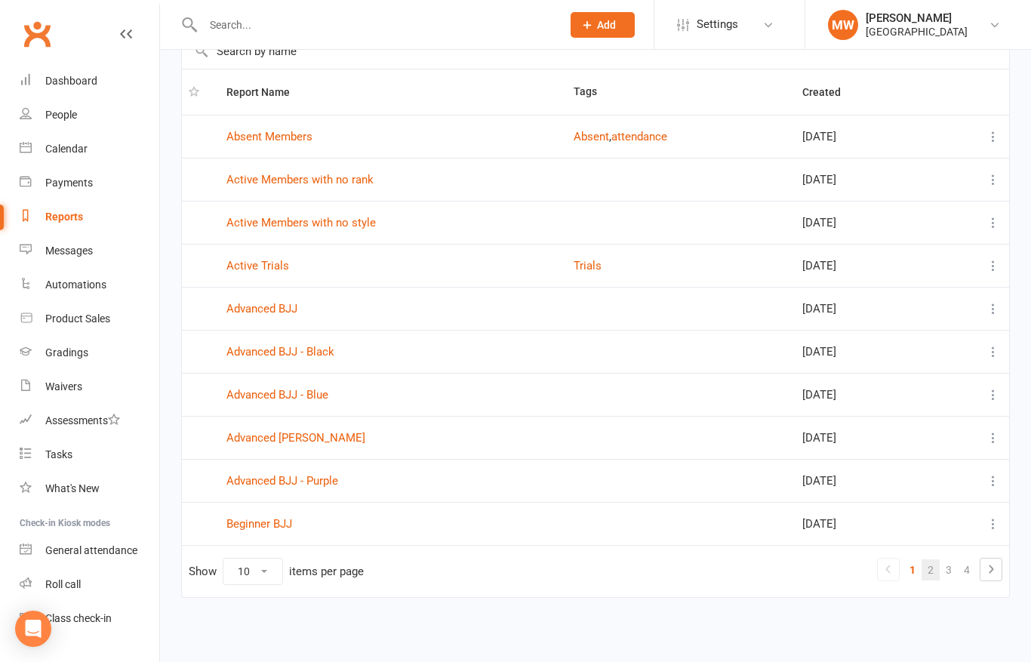
click at [926, 561] on link "2" at bounding box center [930, 569] width 18 height 21
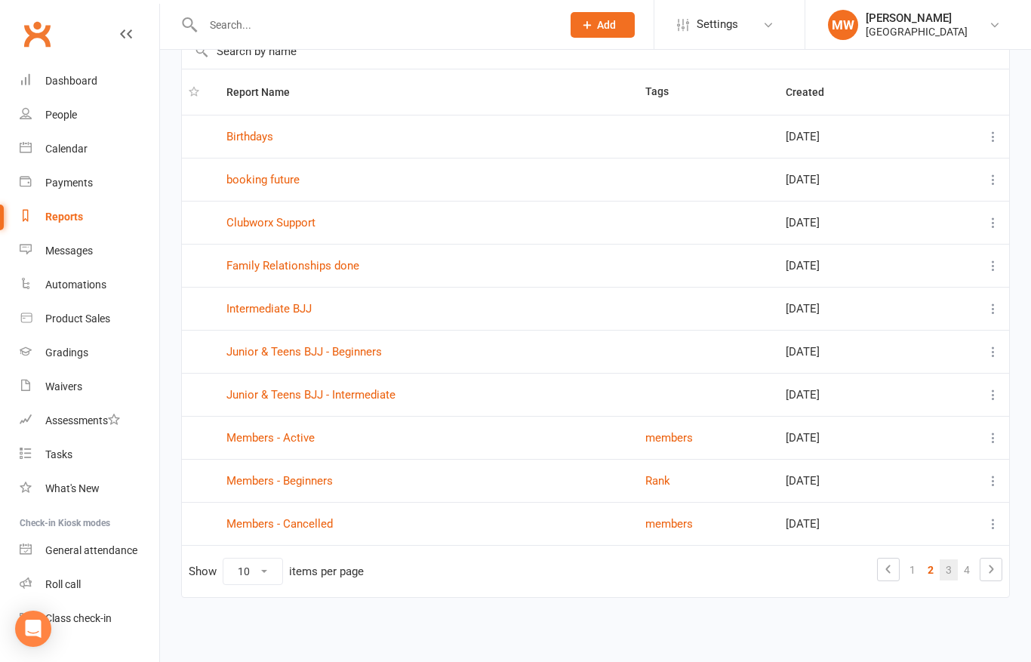
click at [949, 559] on link "3" at bounding box center [949, 569] width 18 height 21
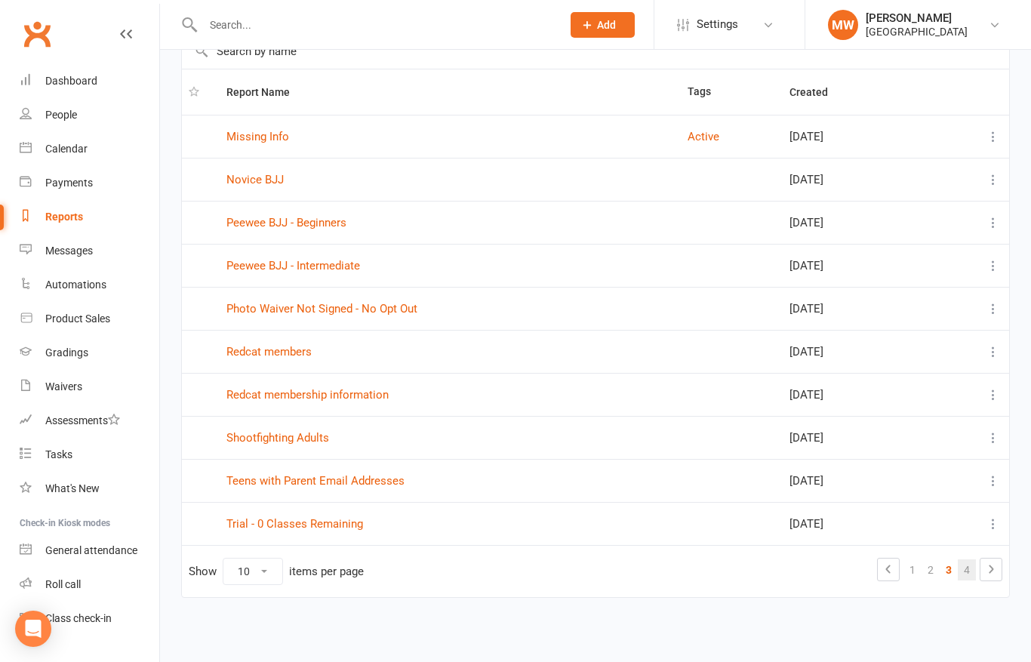
click at [964, 559] on link "4" at bounding box center [967, 569] width 18 height 21
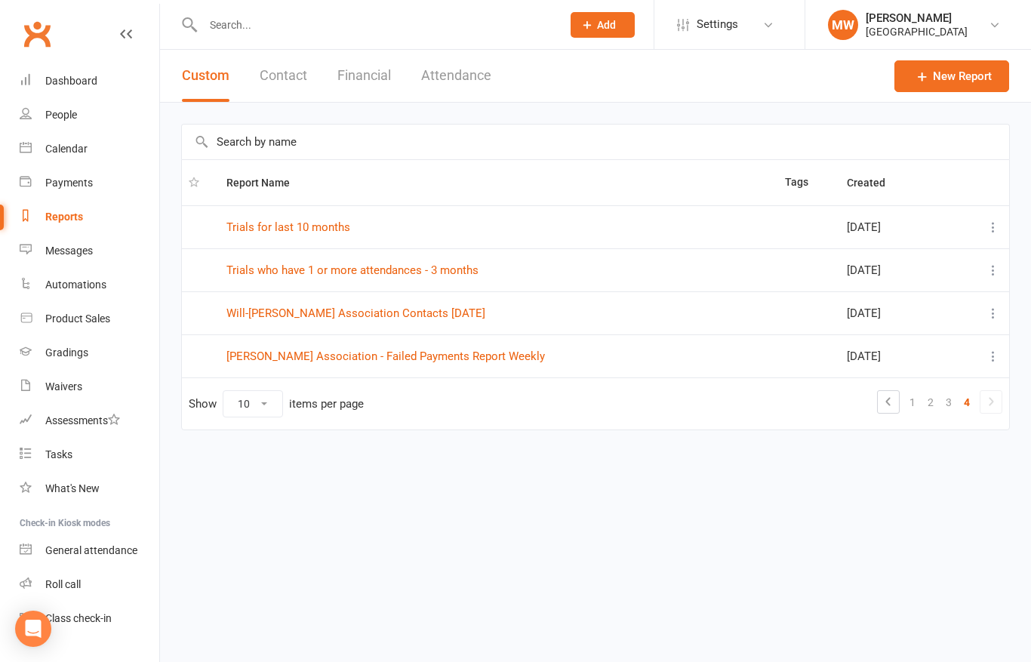
click at [420, 360] on link "[PERSON_NAME] Association - Failed Payments Report Weekly" at bounding box center [385, 356] width 318 height 14
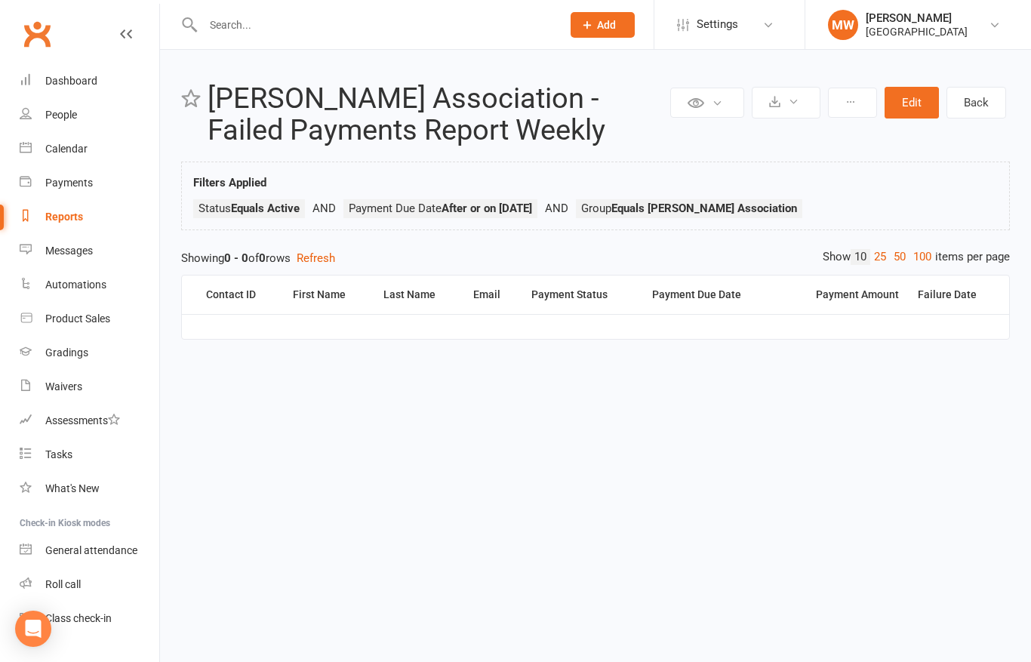
click at [127, 44] on link at bounding box center [126, 48] width 12 height 45
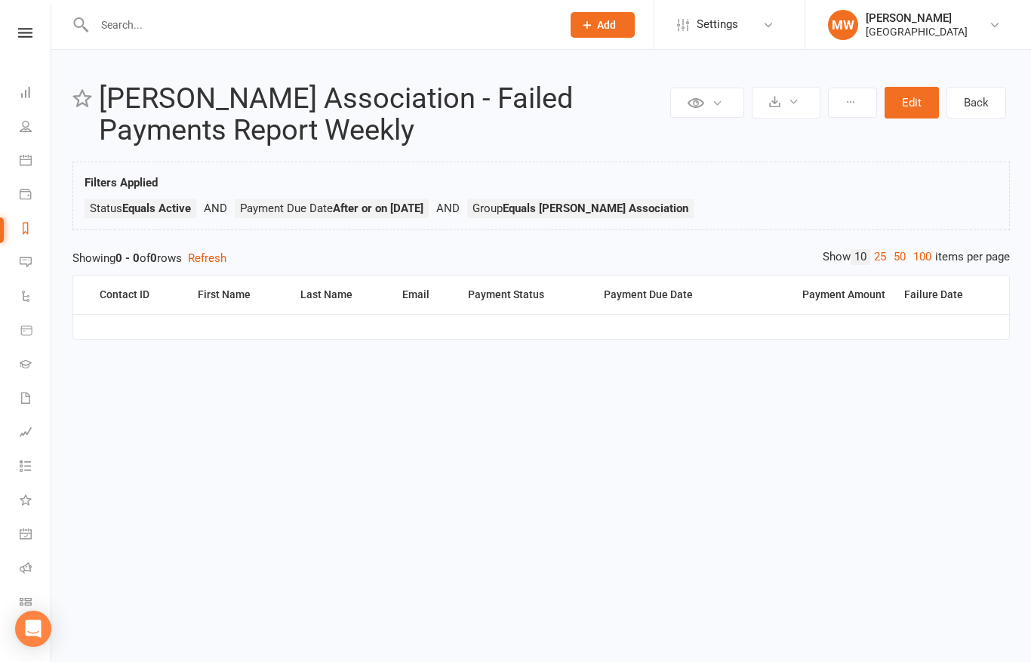
click at [26, 238] on link "Reports" at bounding box center [35, 230] width 31 height 34
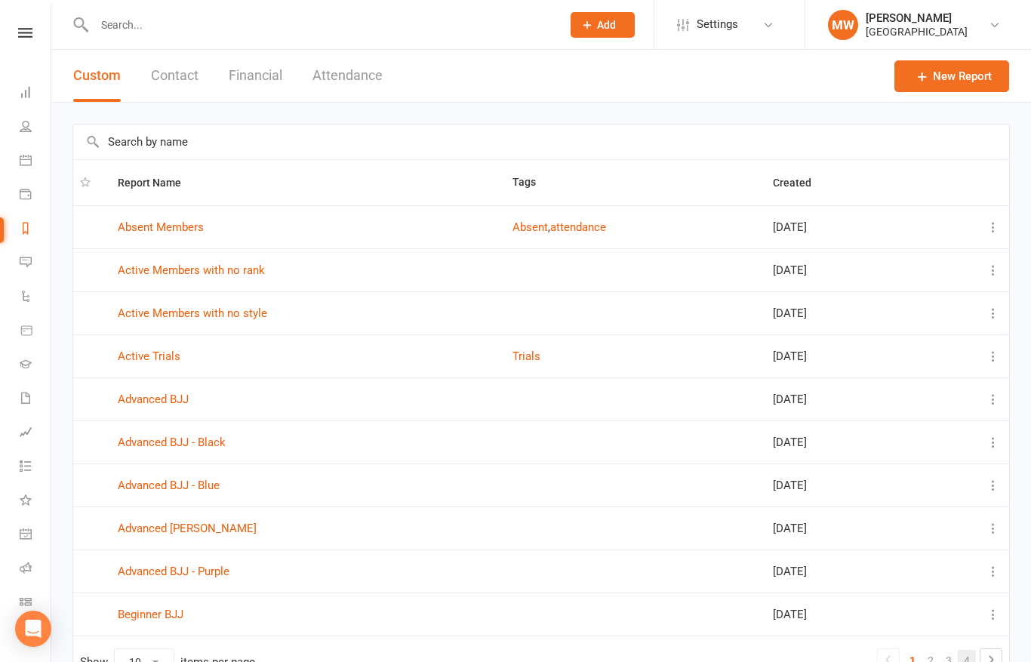
click at [973, 657] on link "4" at bounding box center [967, 660] width 18 height 21
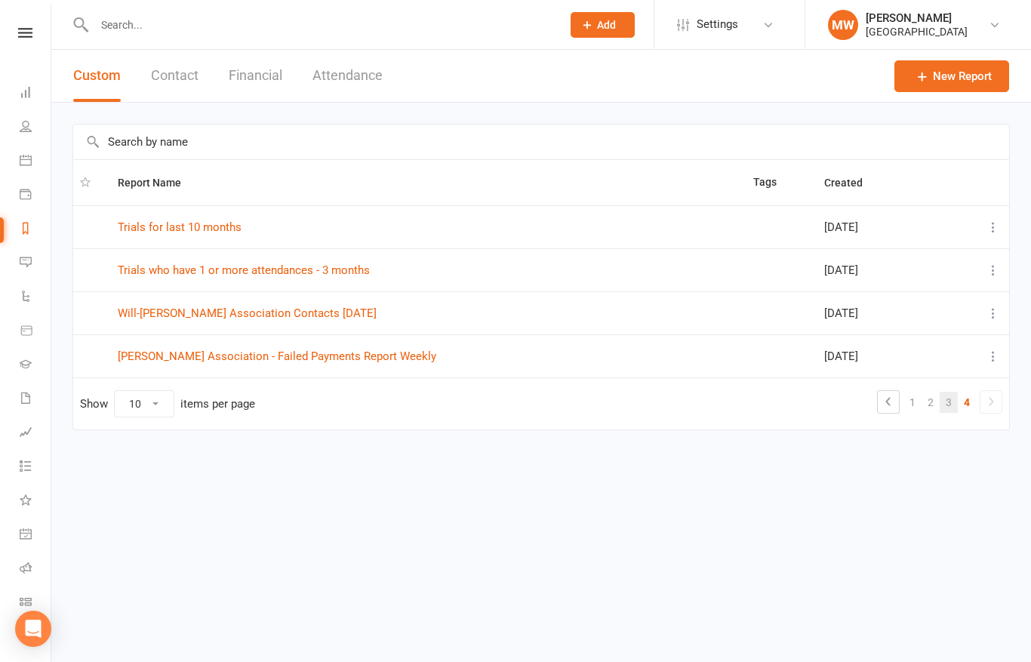
click at [946, 405] on link "3" at bounding box center [949, 402] width 18 height 21
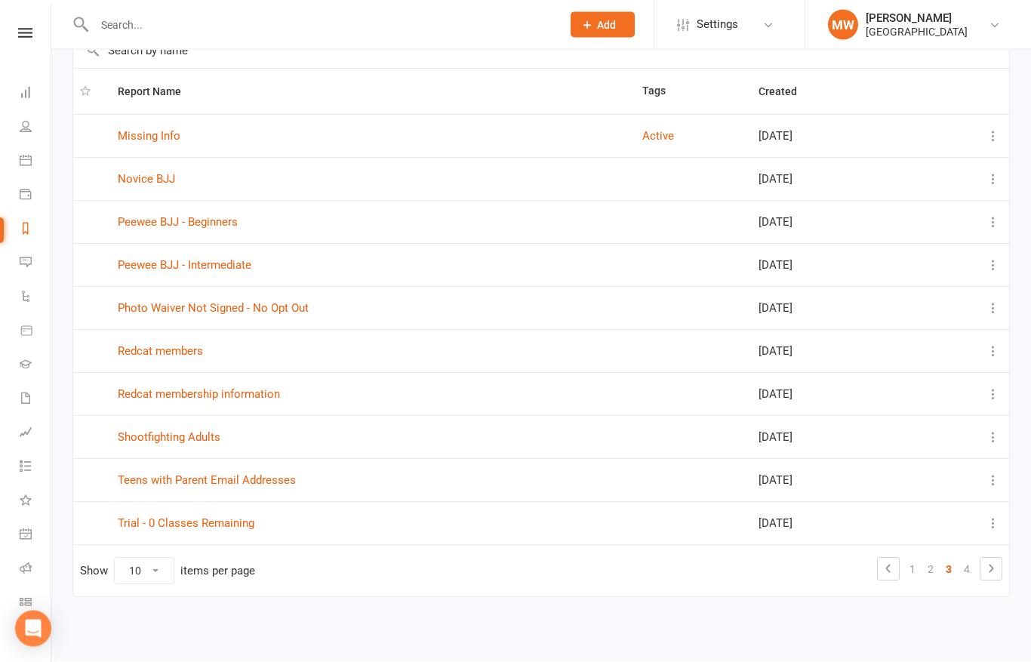
scroll to position [103, 0]
click at [932, 559] on link "2" at bounding box center [930, 569] width 18 height 21
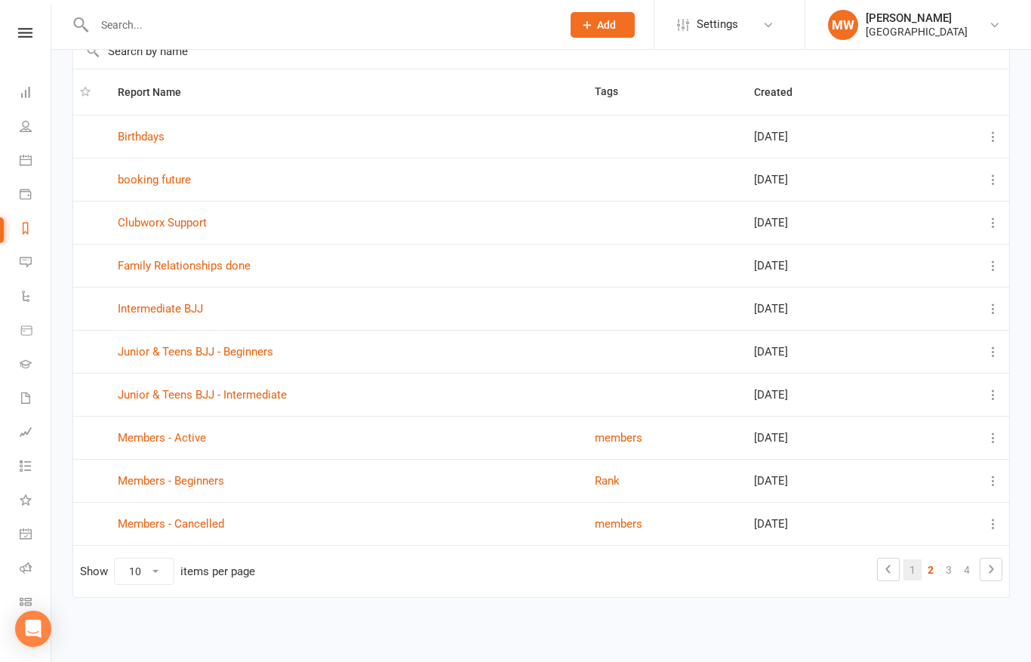
click at [910, 560] on link "1" at bounding box center [912, 569] width 18 height 21
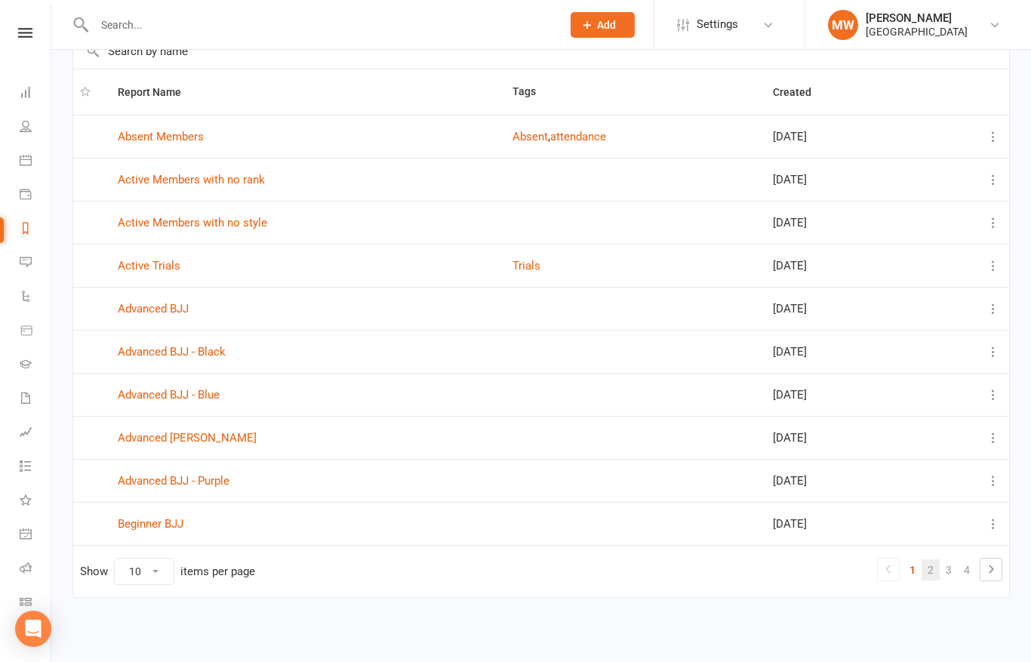
click at [932, 560] on link "2" at bounding box center [930, 569] width 18 height 21
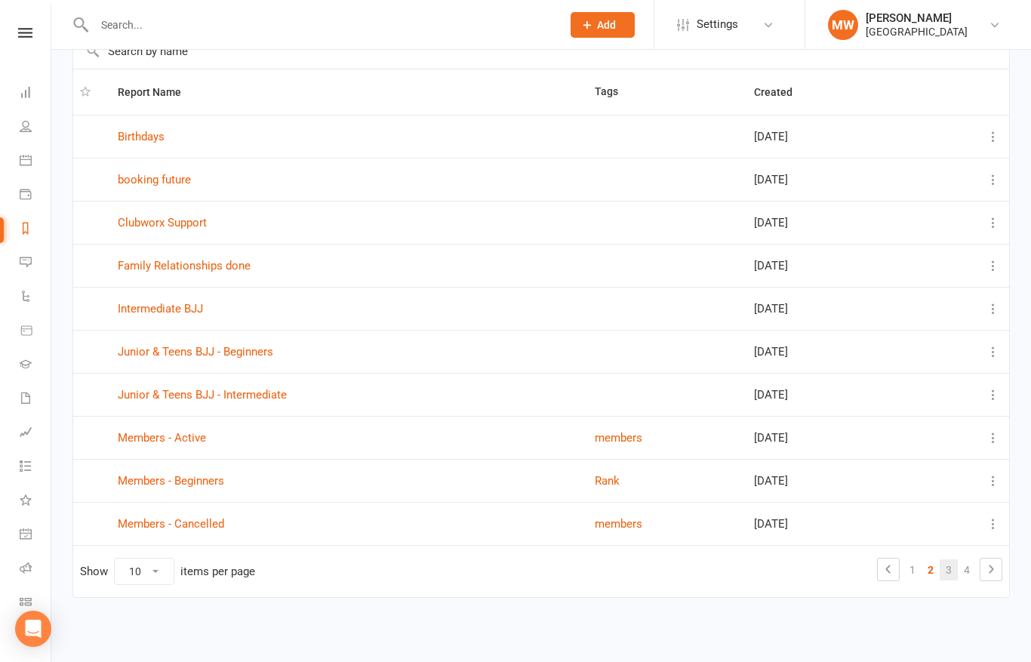
click at [940, 560] on link "3" at bounding box center [949, 569] width 18 height 21
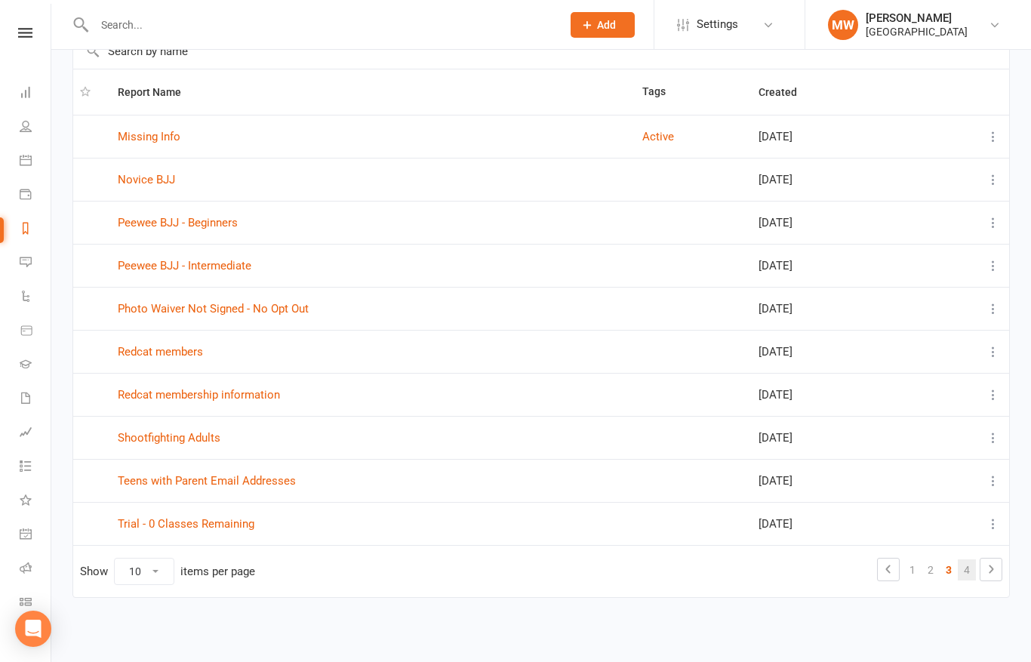
click at [967, 559] on link "4" at bounding box center [967, 569] width 18 height 21
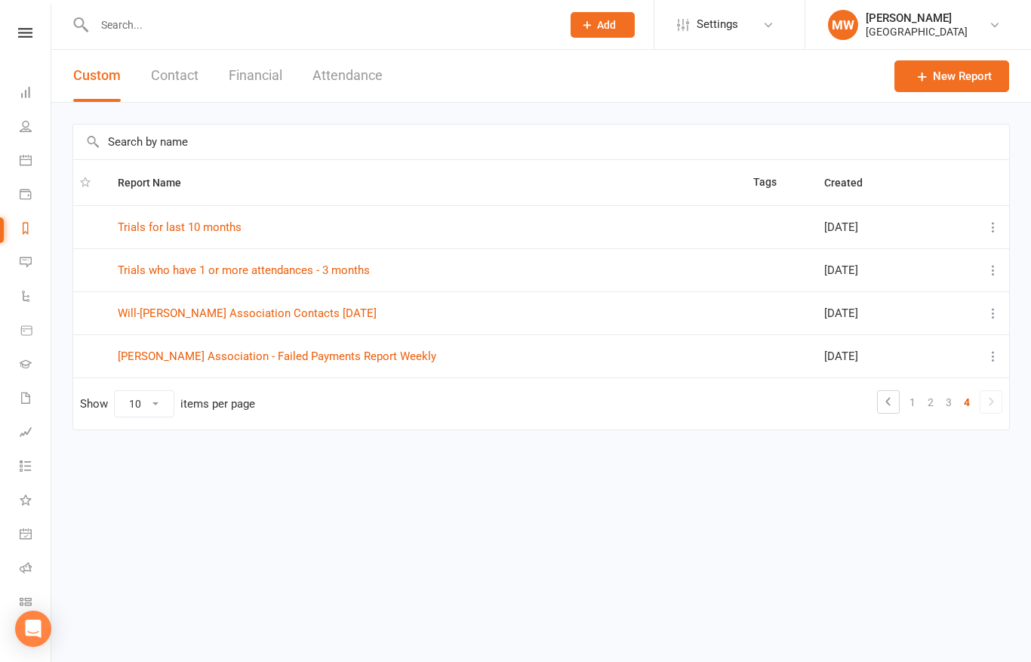
click at [169, 84] on button "Contact" at bounding box center [175, 76] width 48 height 52
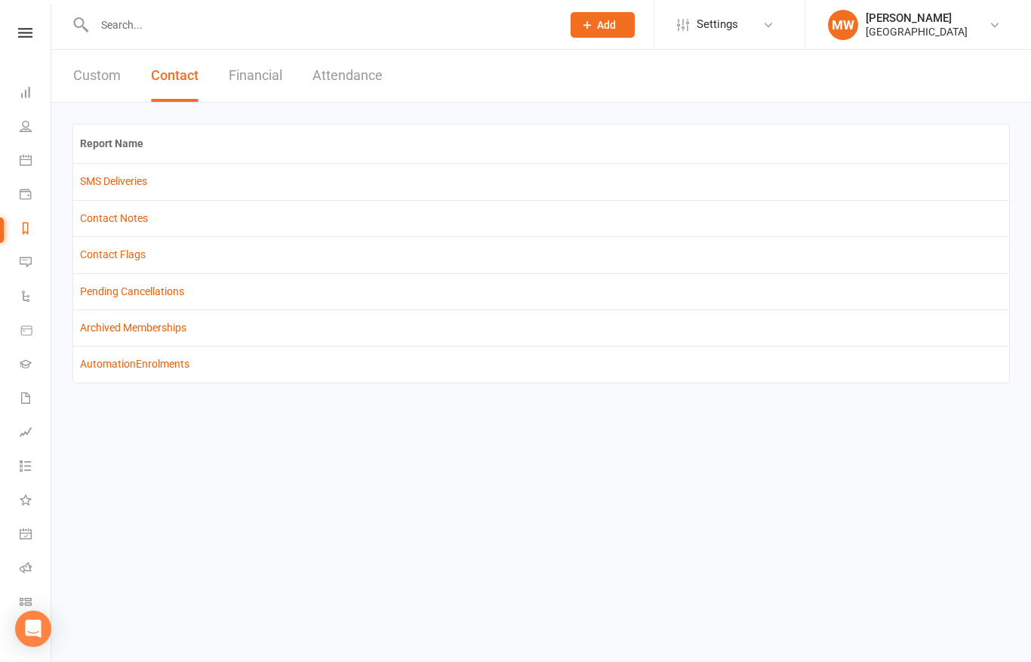
click at [269, 78] on button "Financial" at bounding box center [256, 76] width 54 height 52
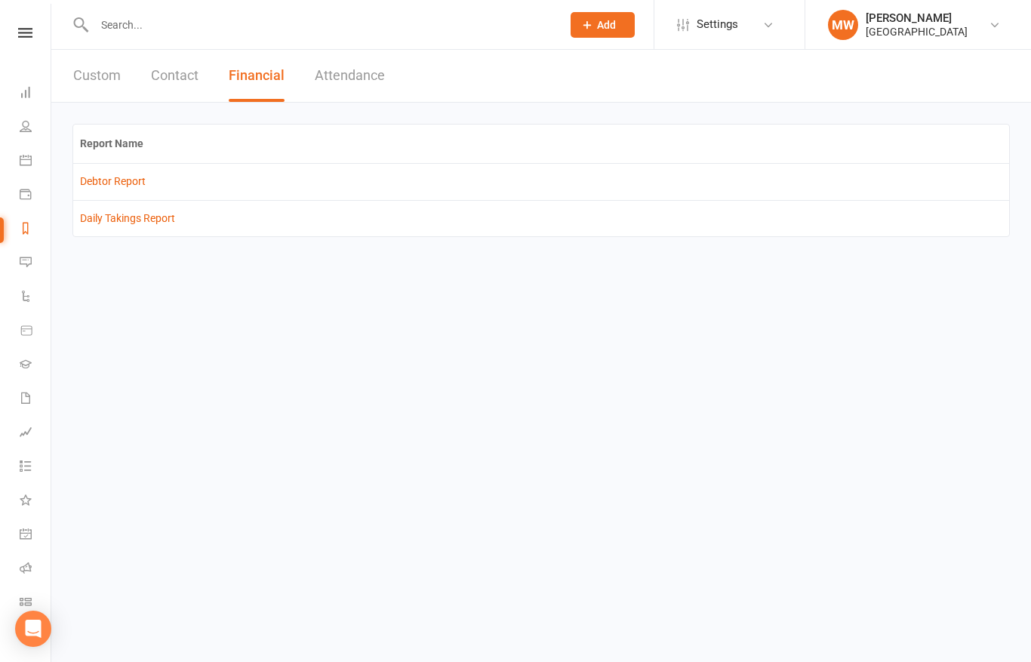
click at [349, 77] on button "Attendance" at bounding box center [350, 76] width 70 height 52
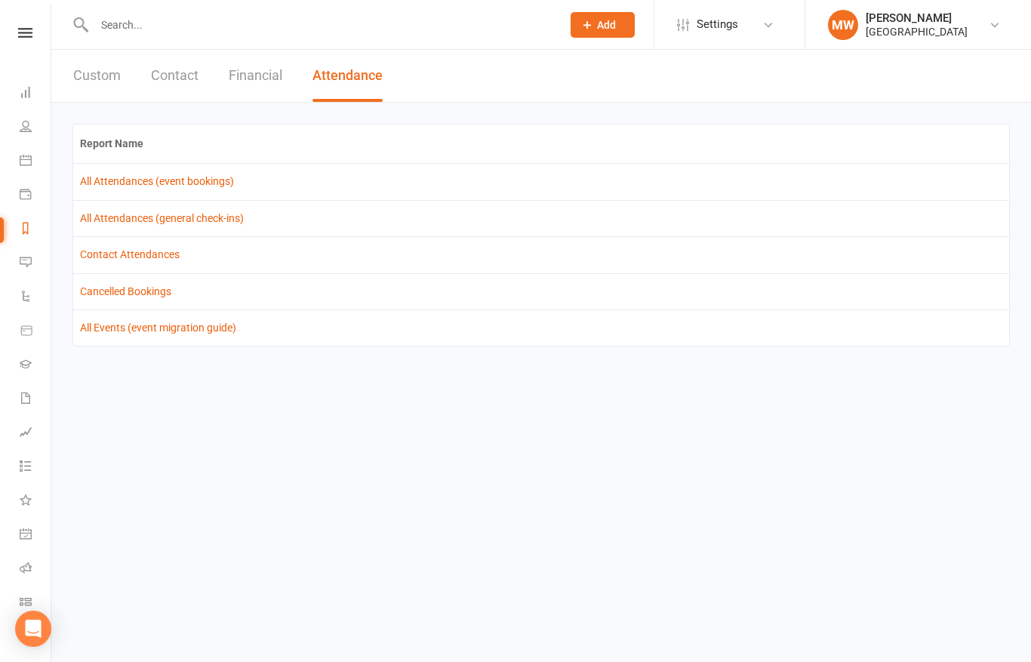
click at [85, 78] on button "Custom" at bounding box center [97, 76] width 48 height 52
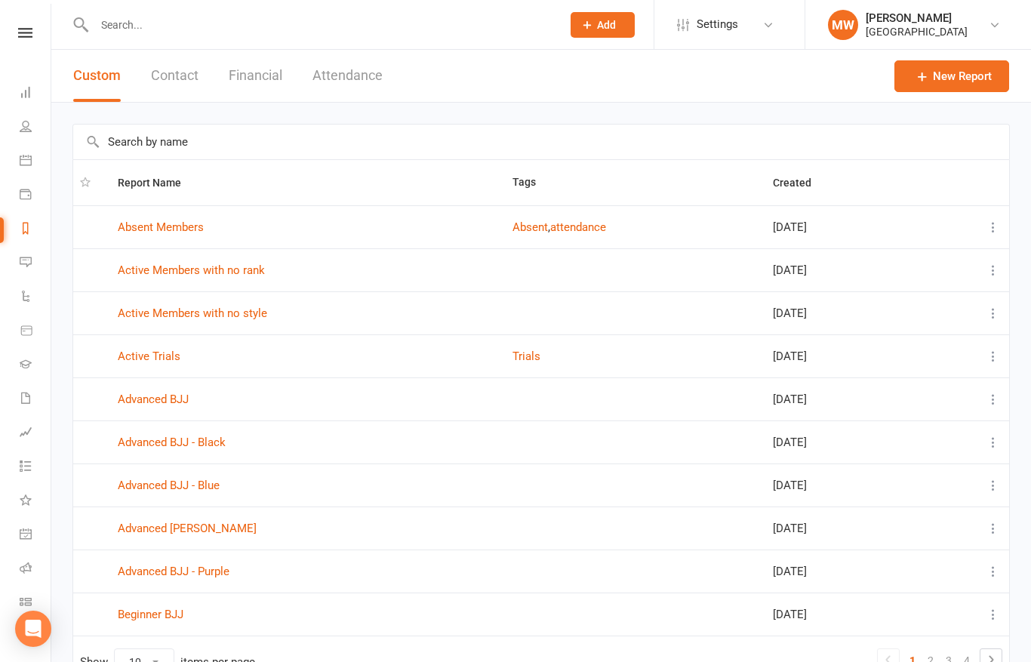
click at [29, 134] on link "People" at bounding box center [35, 128] width 31 height 34
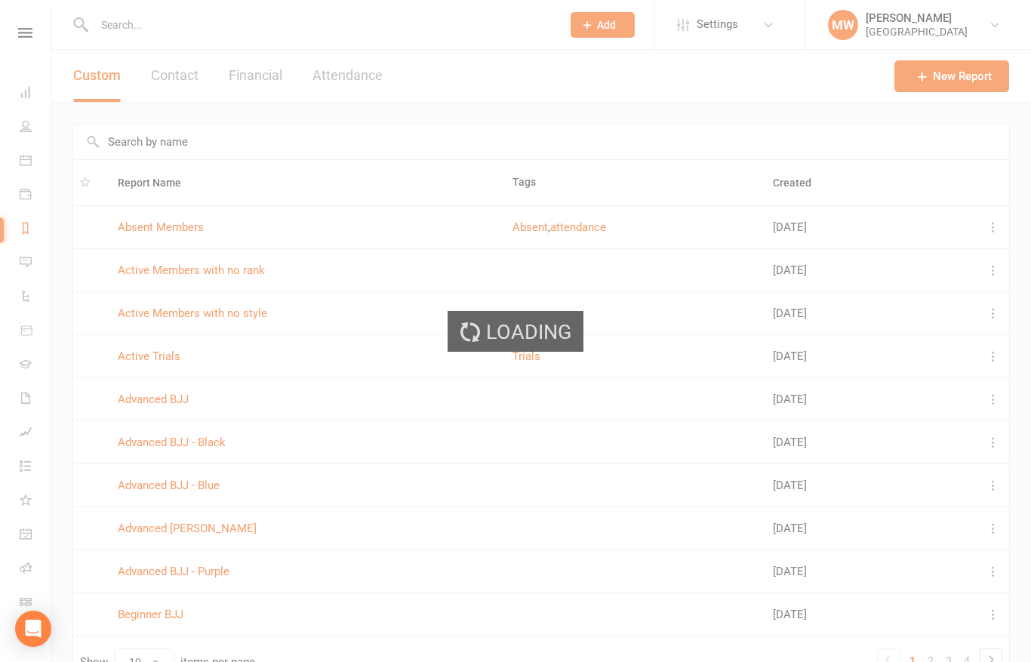
select select "100"
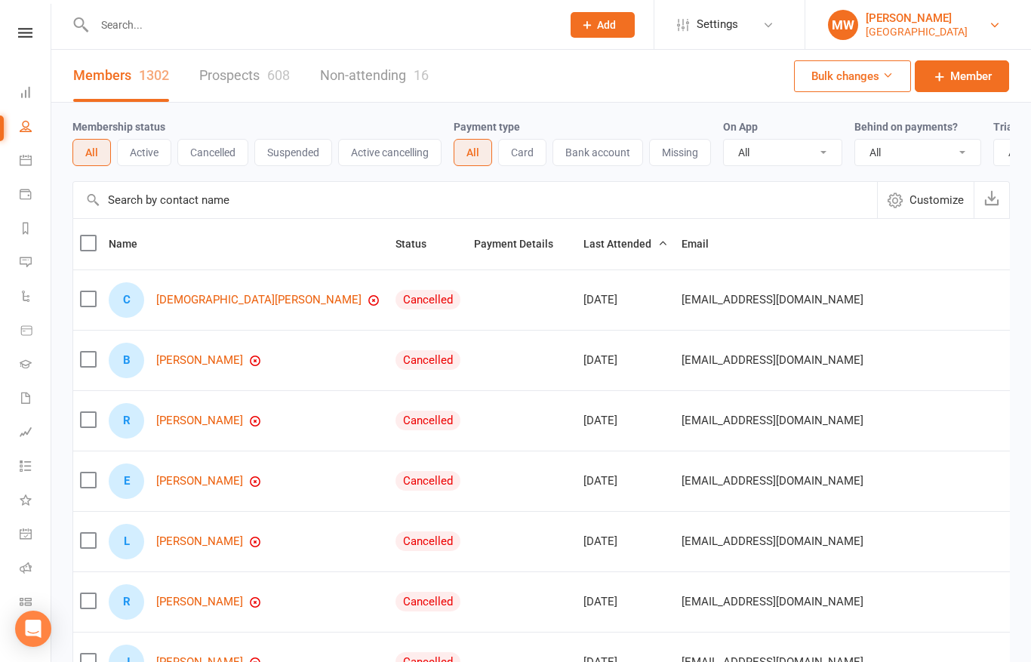
click at [872, 33] on div "[GEOGRAPHIC_DATA]" at bounding box center [917, 32] width 102 height 14
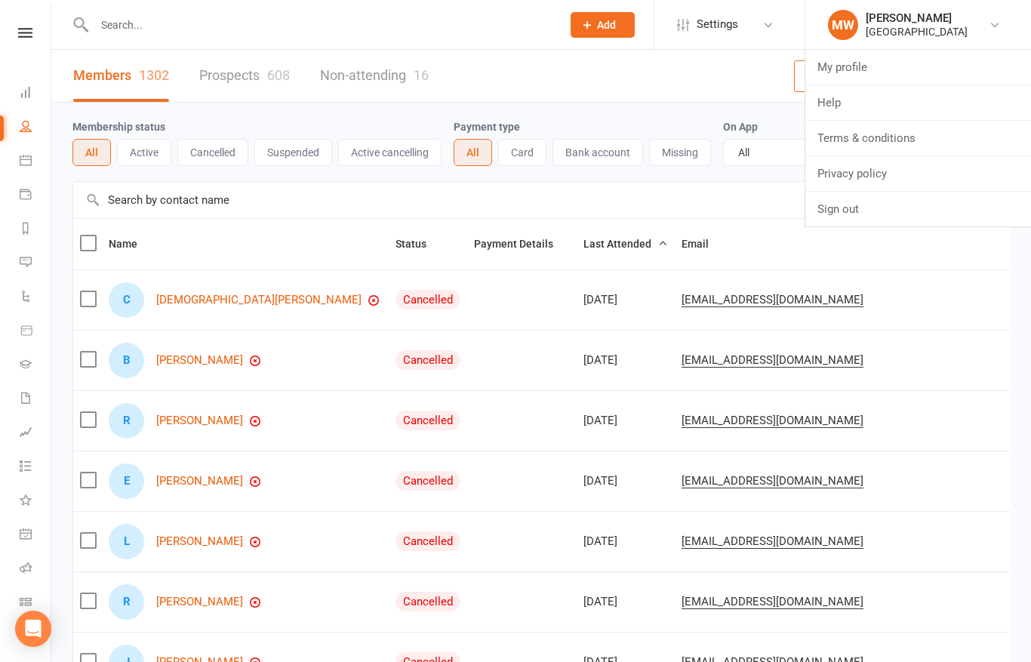
click at [863, 61] on link "My profile" at bounding box center [918, 67] width 226 height 35
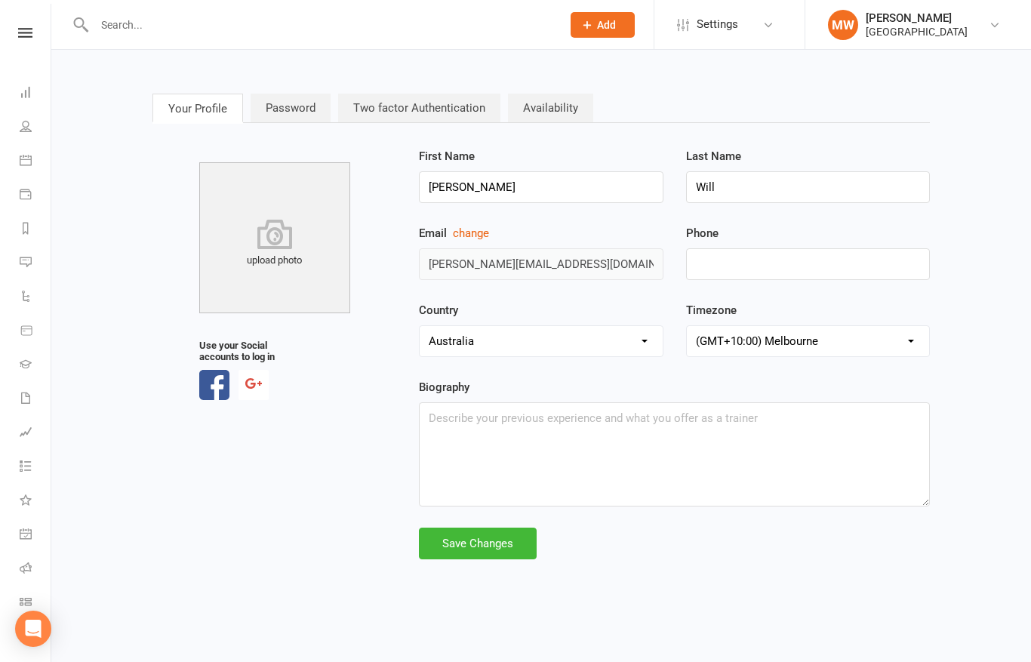
click at [29, 168] on link "Calendar" at bounding box center [35, 162] width 31 height 34
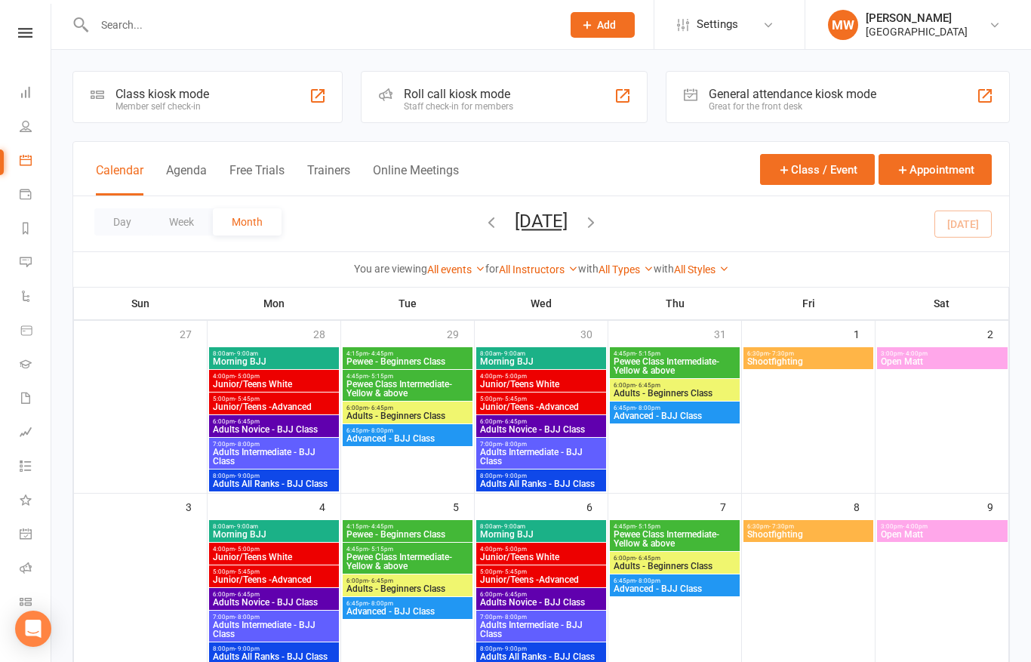
click at [27, 198] on icon at bounding box center [26, 194] width 12 height 12
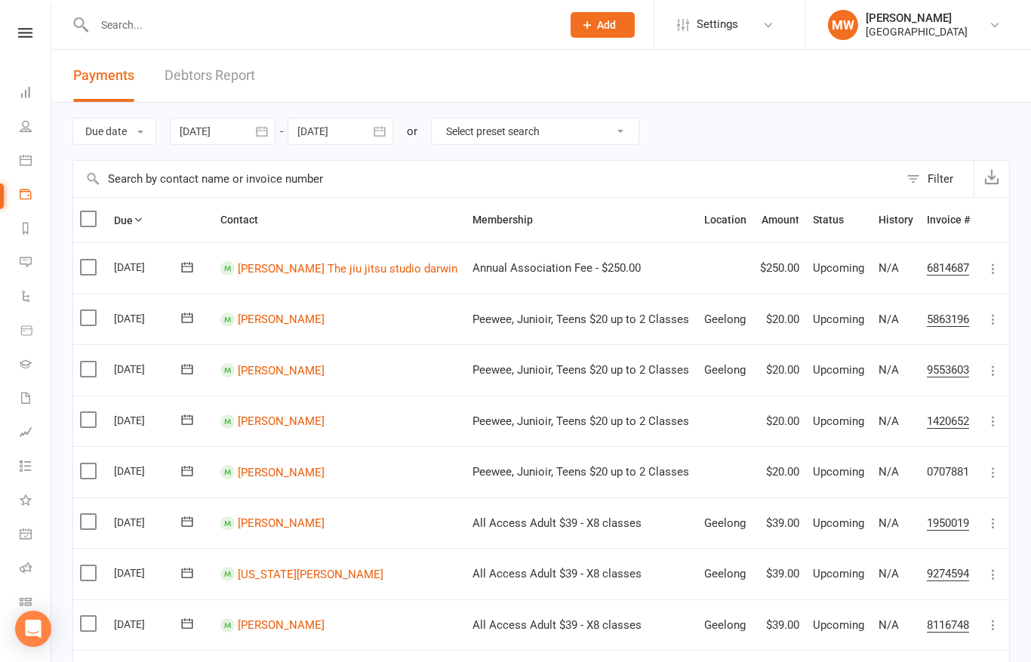
click at [188, 26] on input "text" at bounding box center [320, 24] width 461 height 21
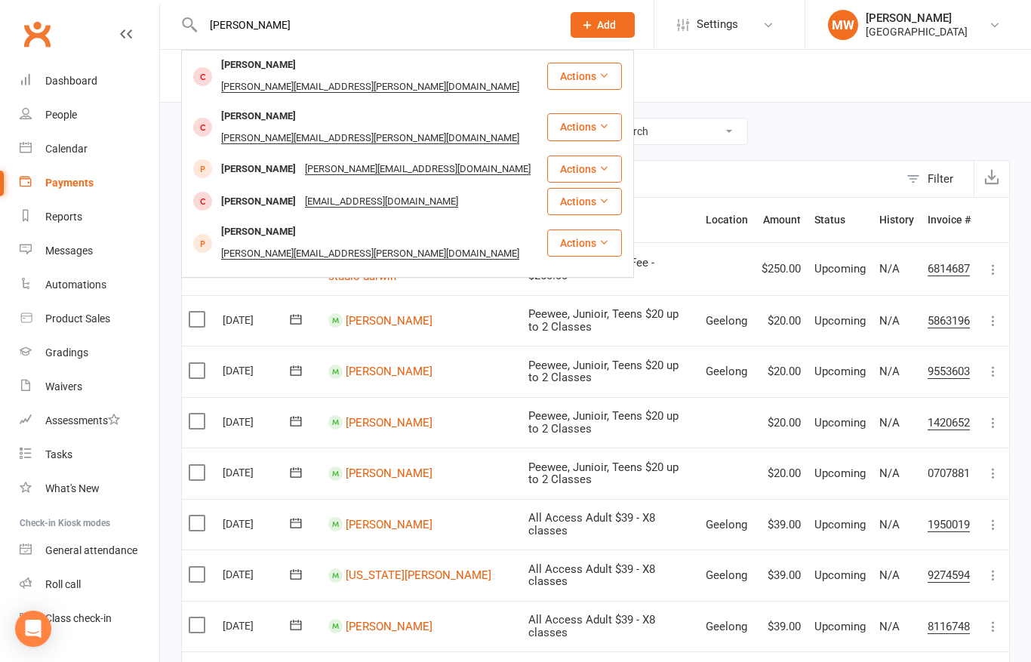
type input "[PERSON_NAME]"
click at [126, 47] on link at bounding box center [126, 48] width 12 height 45
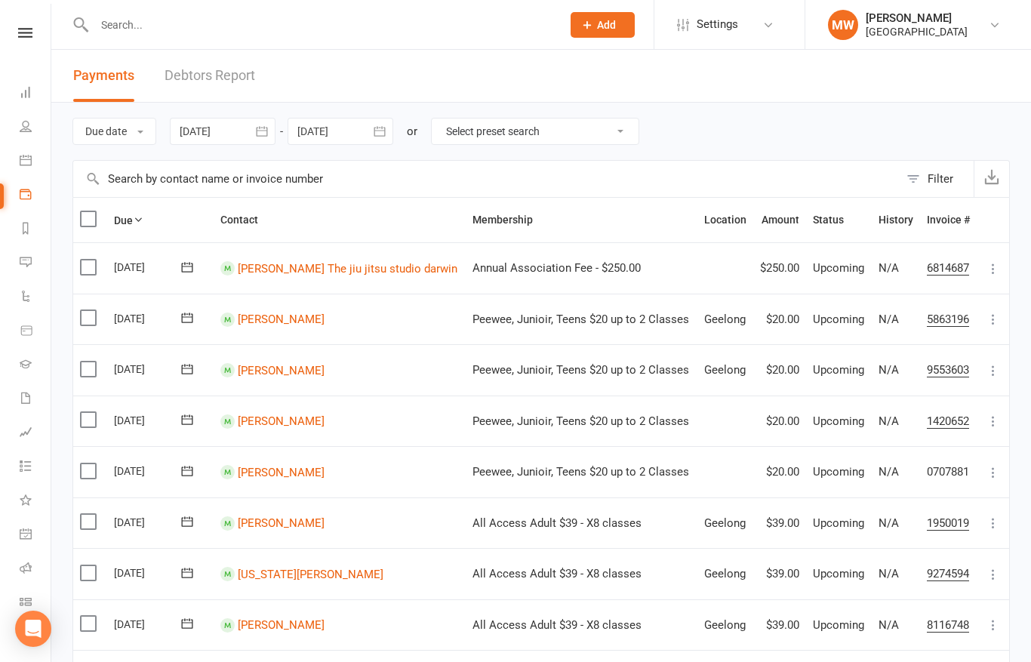
click at [29, 129] on icon at bounding box center [26, 126] width 12 height 12
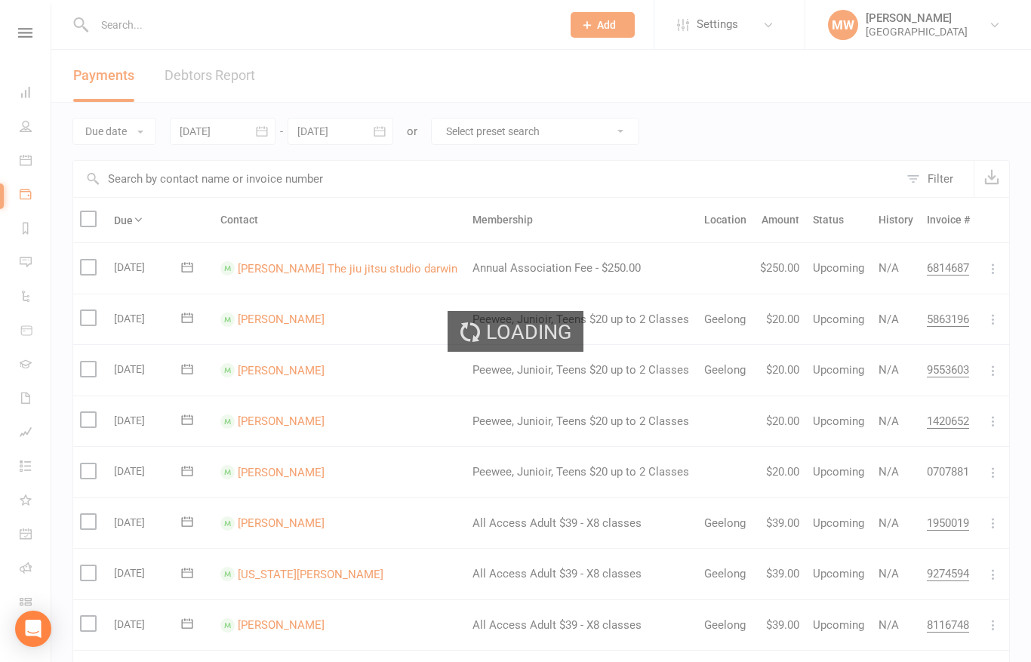
select select "100"
